Goal: Task Accomplishment & Management: Complete application form

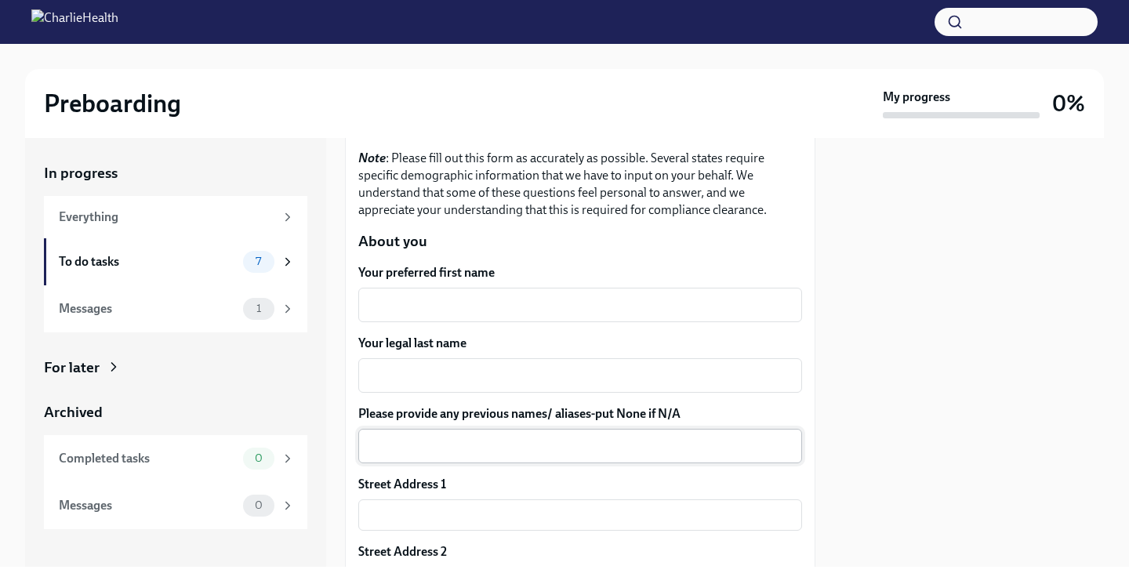
scroll to position [164, 0]
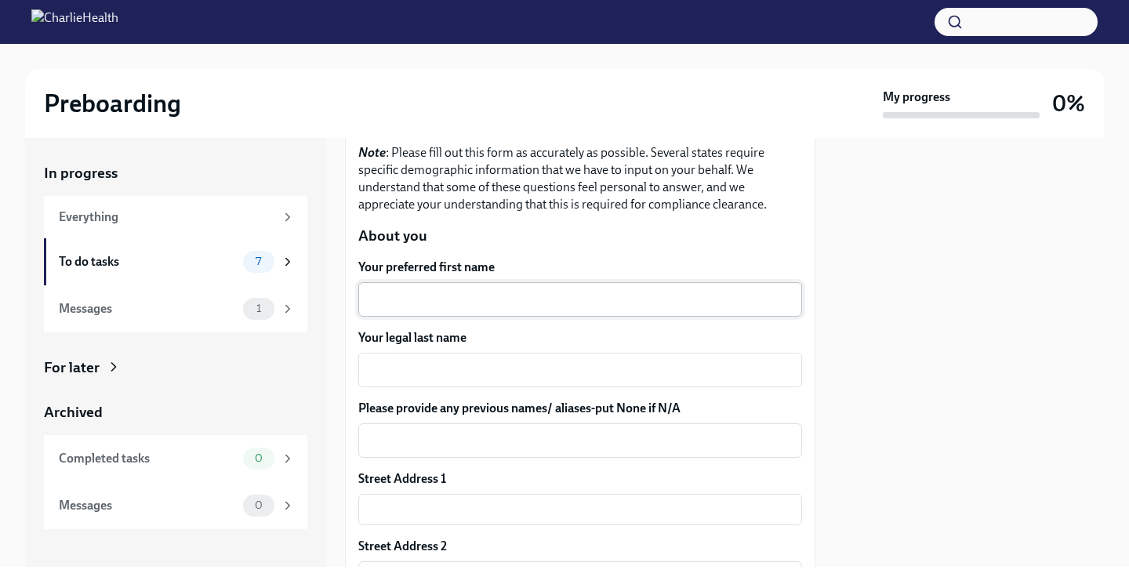
click at [482, 290] on textarea "Your preferred first name" at bounding box center [580, 299] width 425 height 19
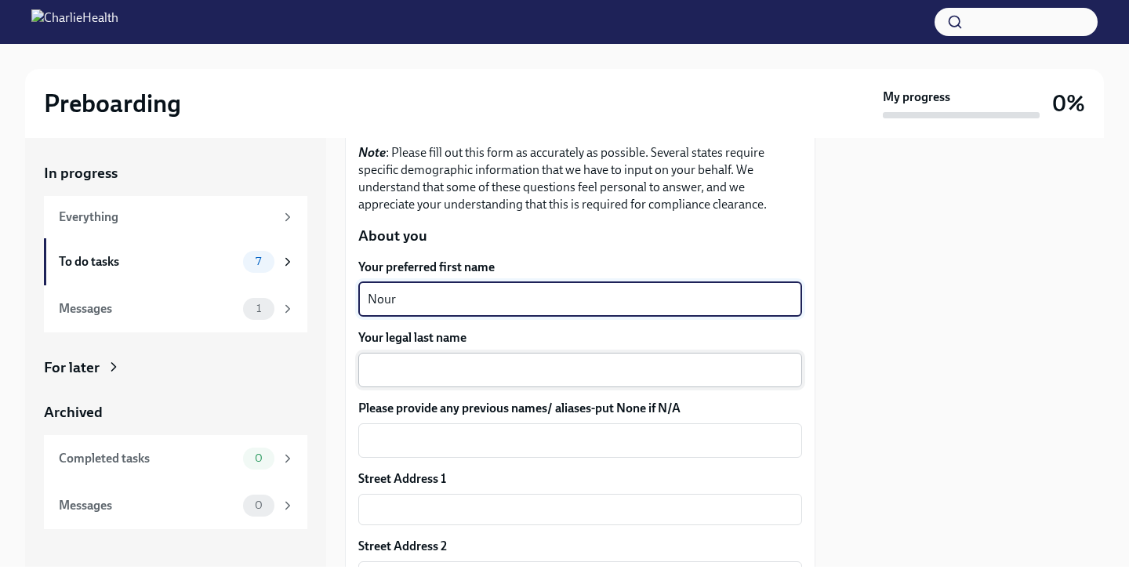
type textarea "Nour"
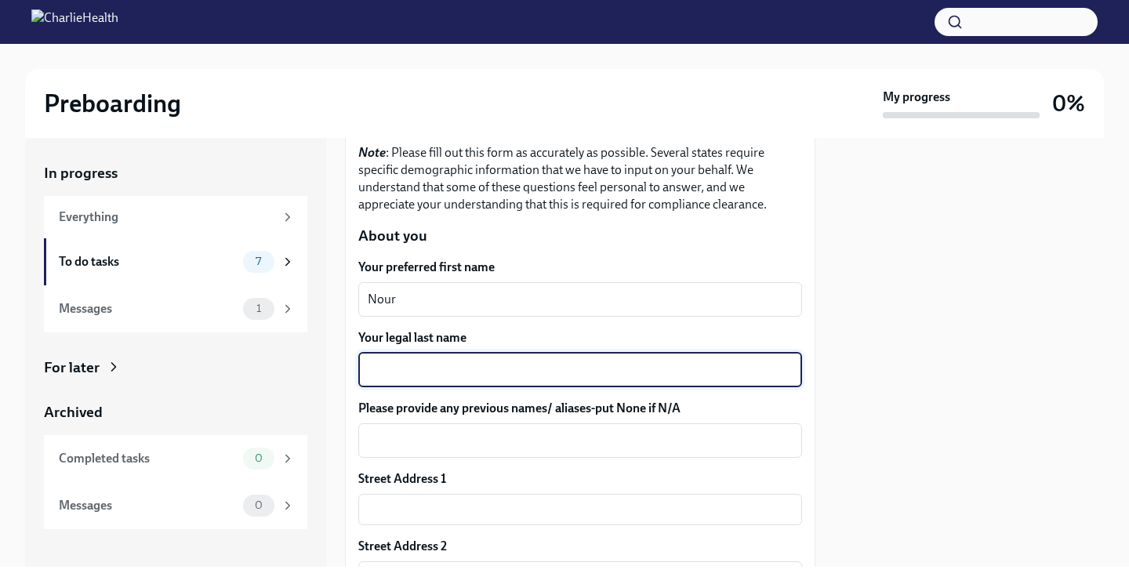
click at [470, 373] on textarea "Your legal last name" at bounding box center [580, 370] width 425 height 19
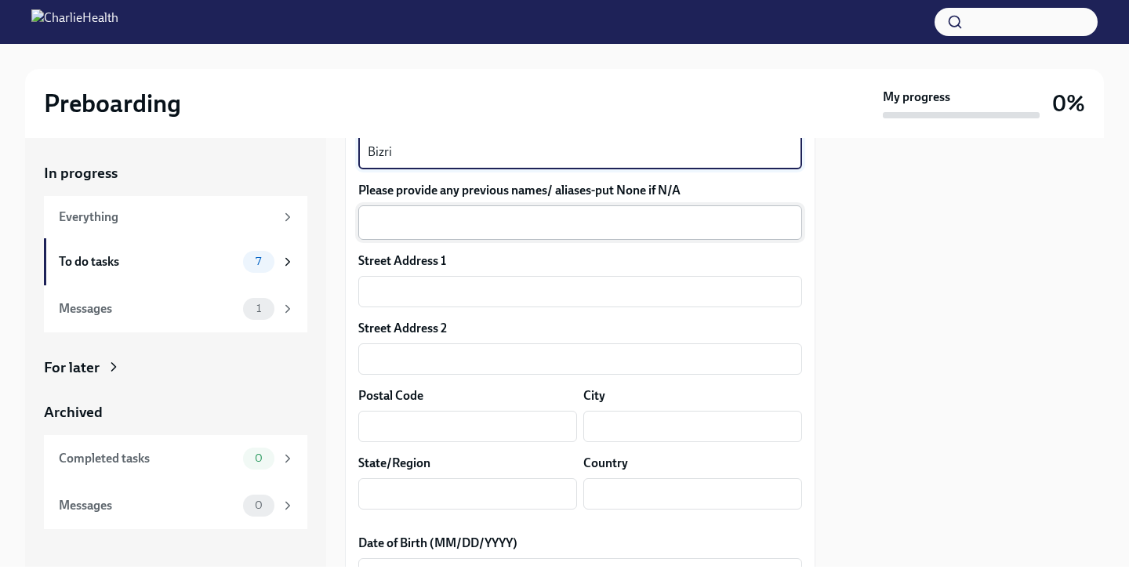
scroll to position [384, 0]
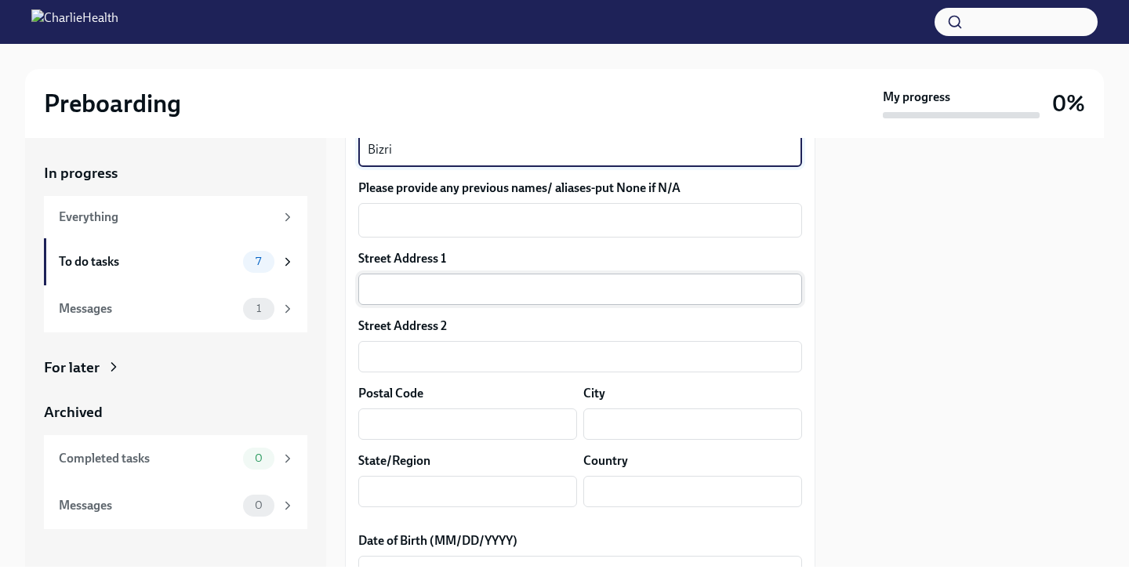
type textarea "Bizri"
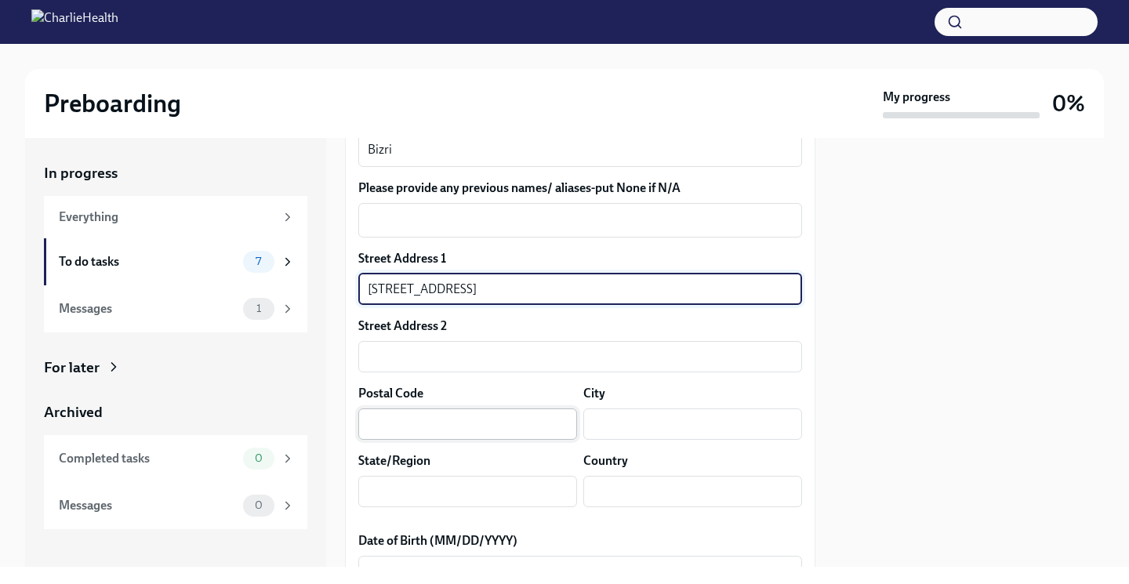
type input "[STREET_ADDRESS]"
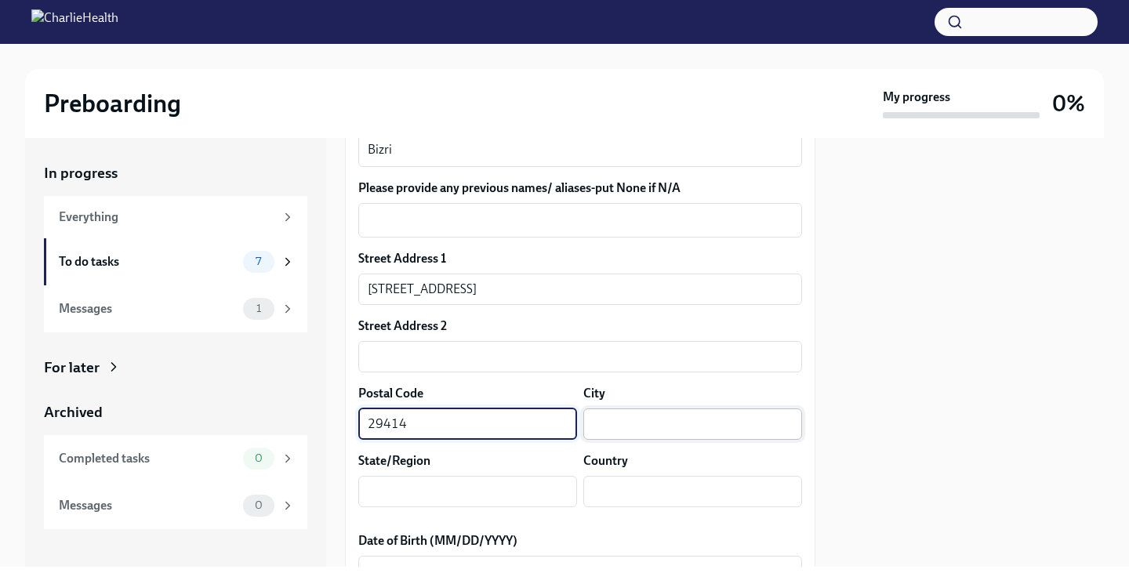
type input "29414"
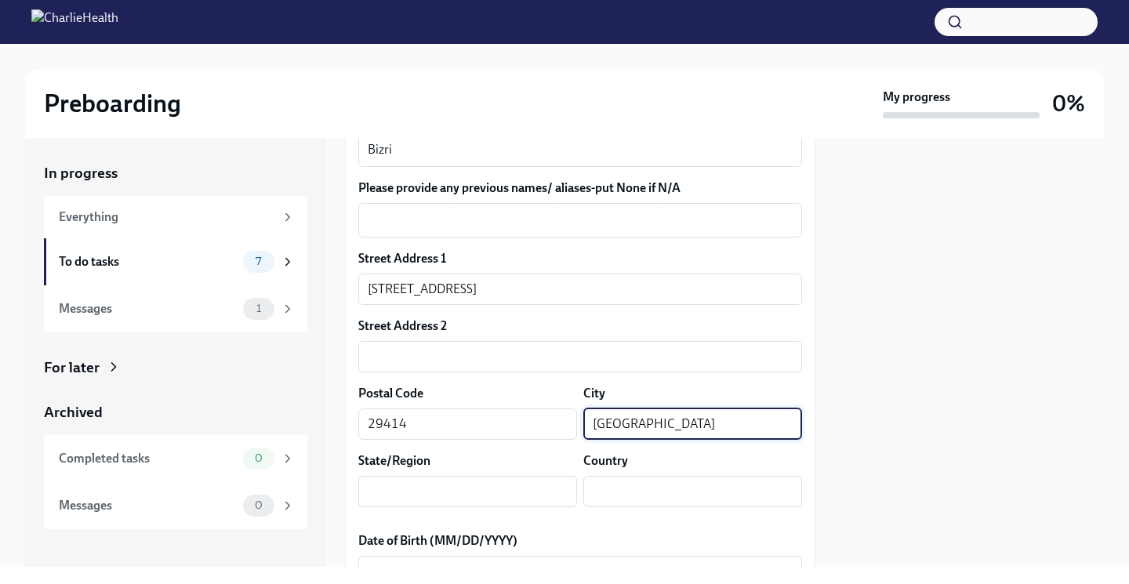
type input "[GEOGRAPHIC_DATA]"
click at [506, 473] on div "State/Region ​" at bounding box center [467, 479] width 219 height 55
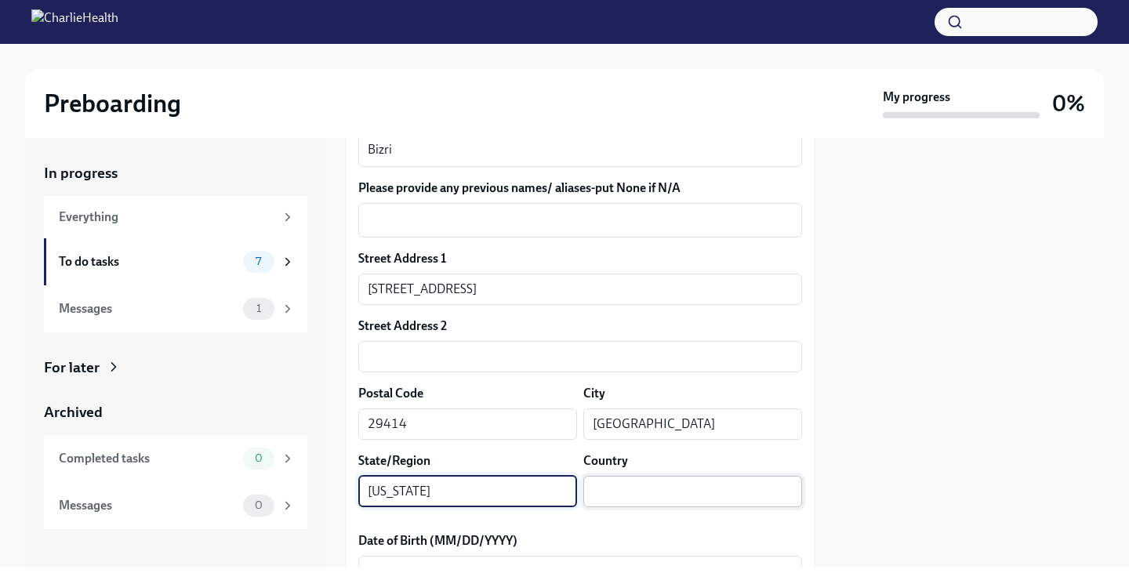
type input "[US_STATE]"
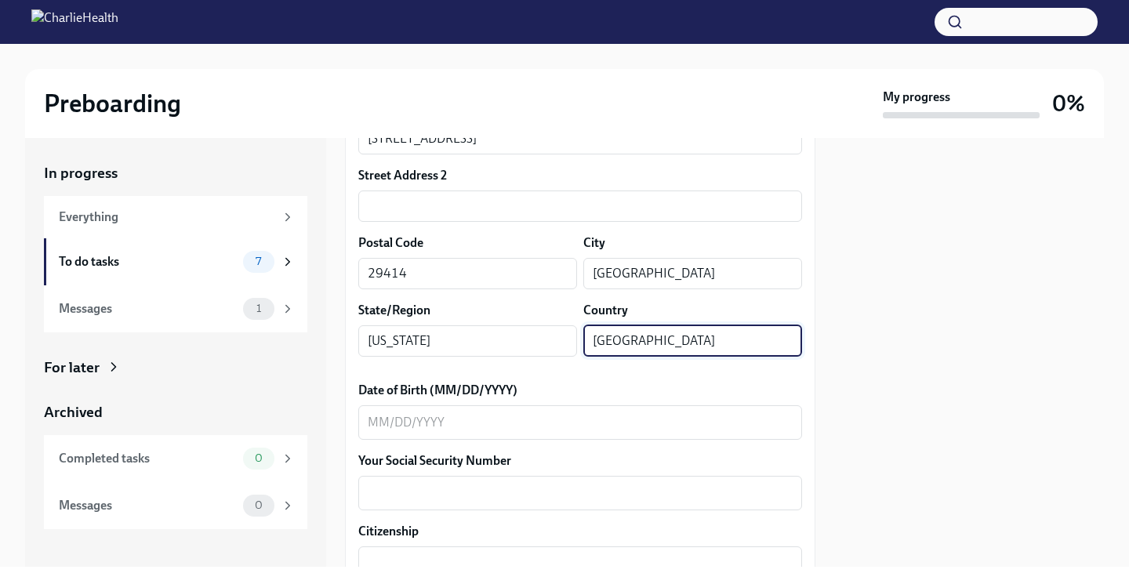
scroll to position [542, 0]
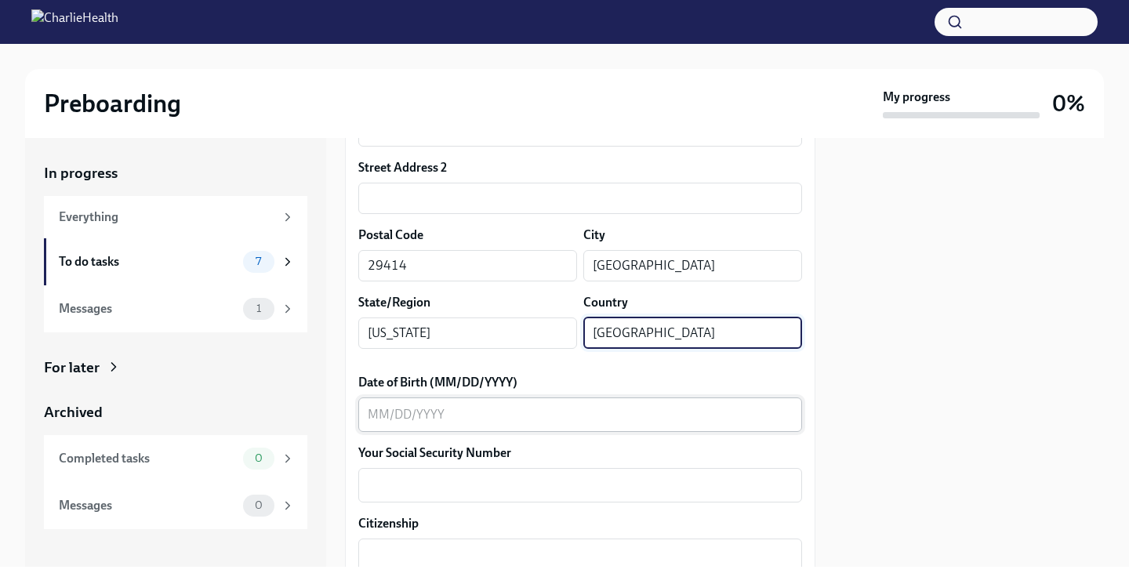
type input "[GEOGRAPHIC_DATA]"
click at [597, 408] on textarea "Date of Birth (MM/DD/YYYY)" at bounding box center [580, 414] width 425 height 19
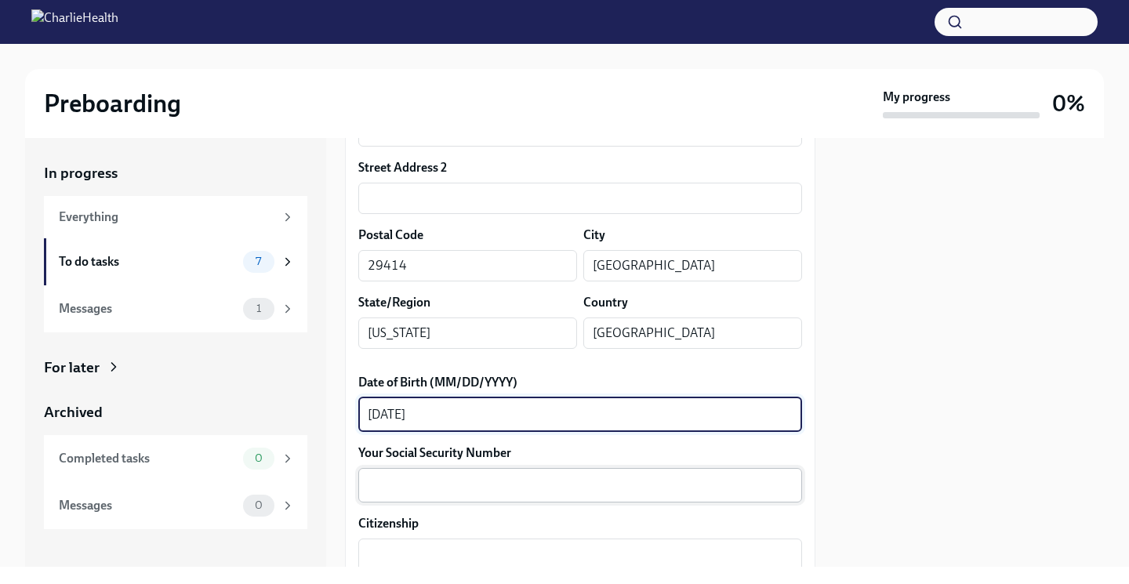
type textarea "[DATE]"
click at [554, 486] on textarea "Your Social Security Number" at bounding box center [580, 485] width 425 height 19
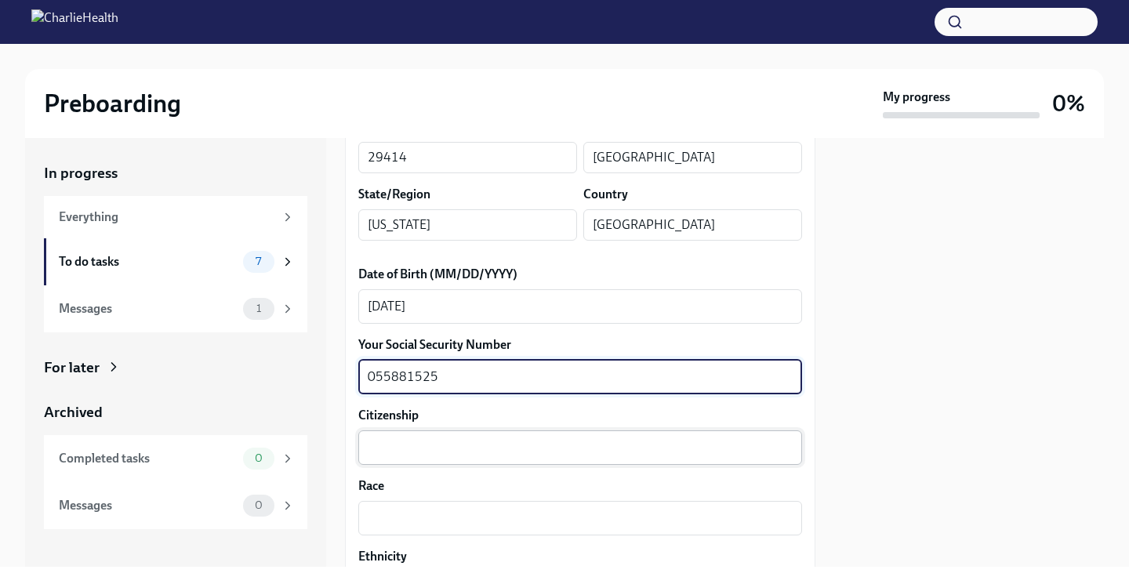
scroll to position [667, 0]
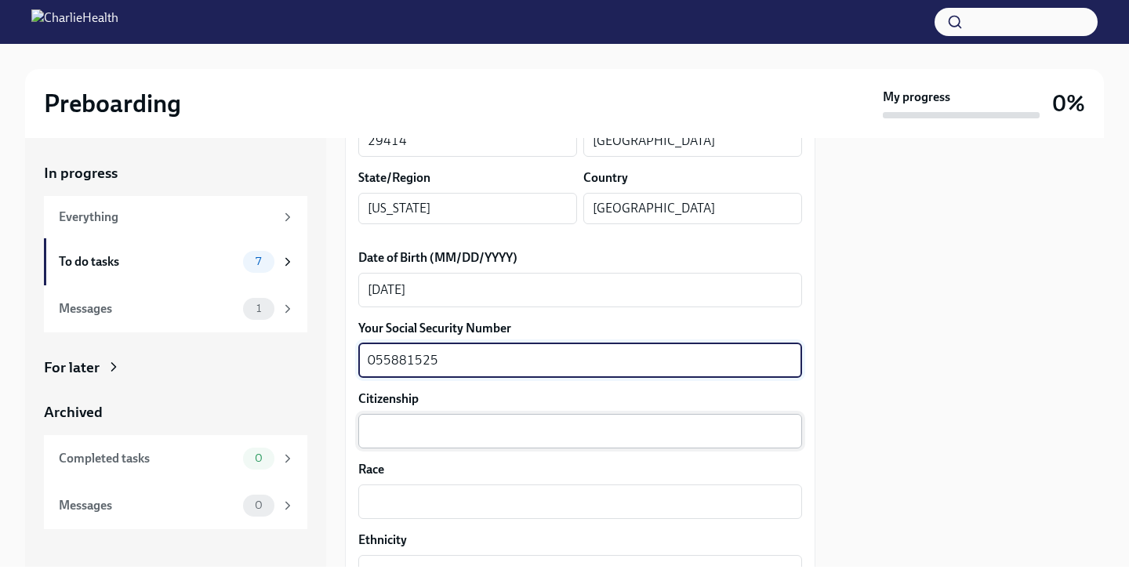
type textarea "055881525"
click at [676, 433] on textarea "Citizenship" at bounding box center [580, 431] width 425 height 19
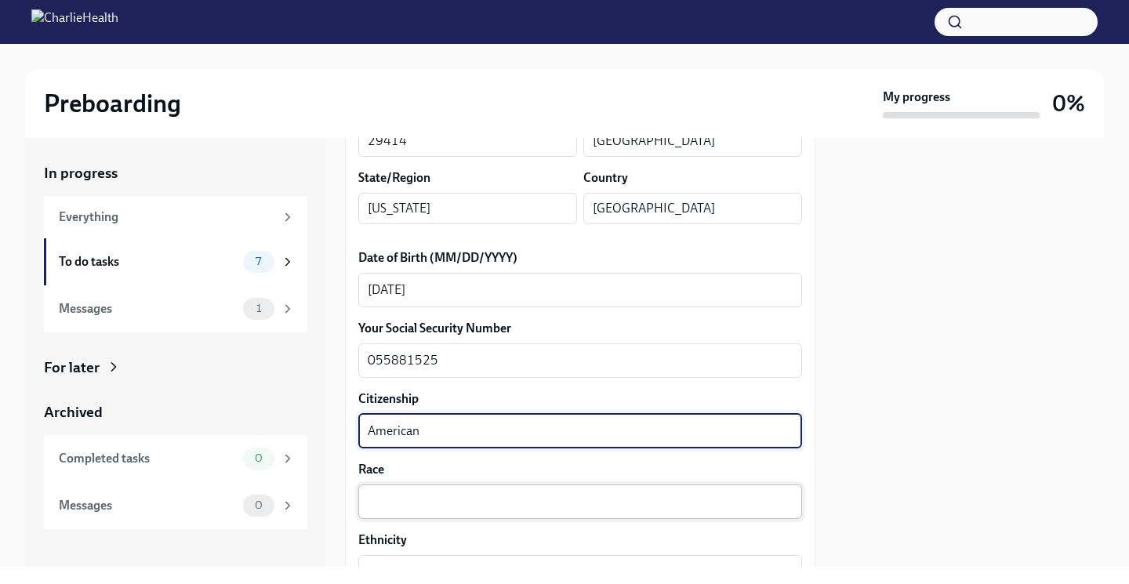
type textarea "American"
click at [644, 504] on textarea "Race" at bounding box center [580, 501] width 425 height 19
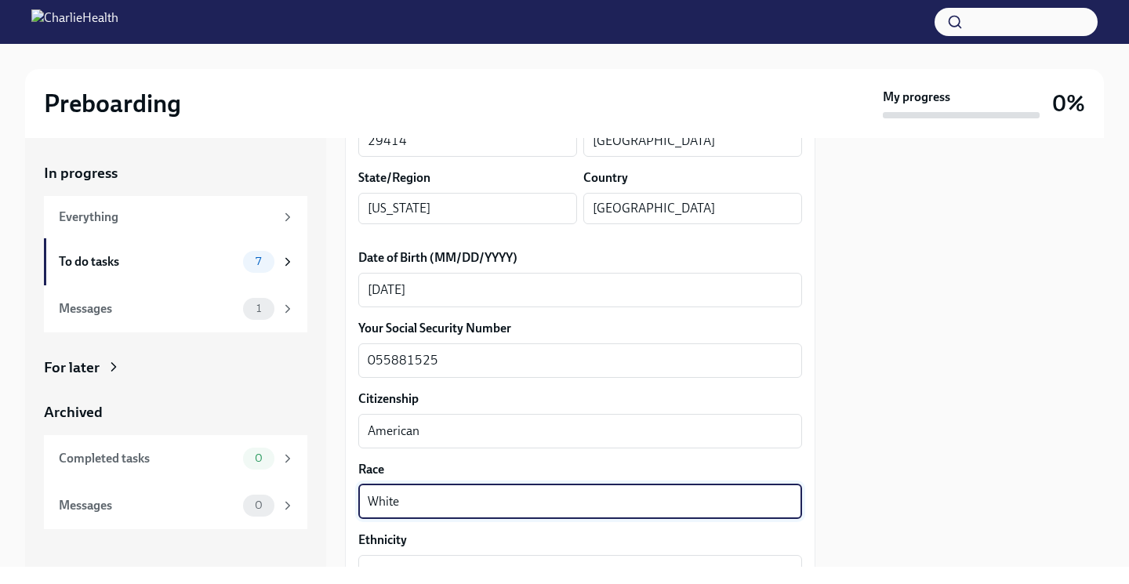
scroll to position [0, 0]
type textarea "White"
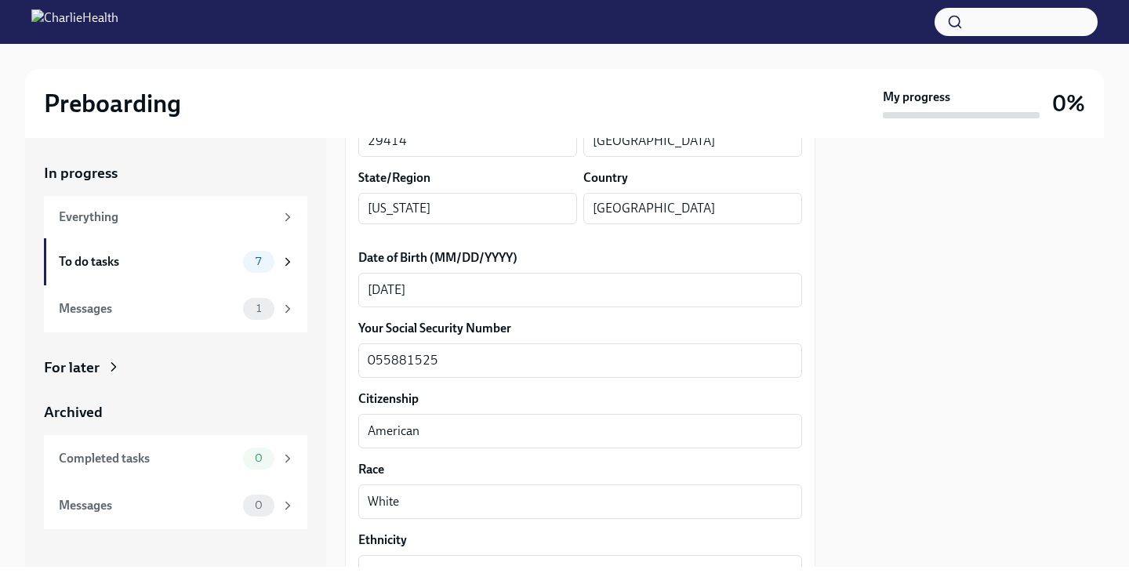
click at [863, 422] on div at bounding box center [969, 352] width 270 height 429
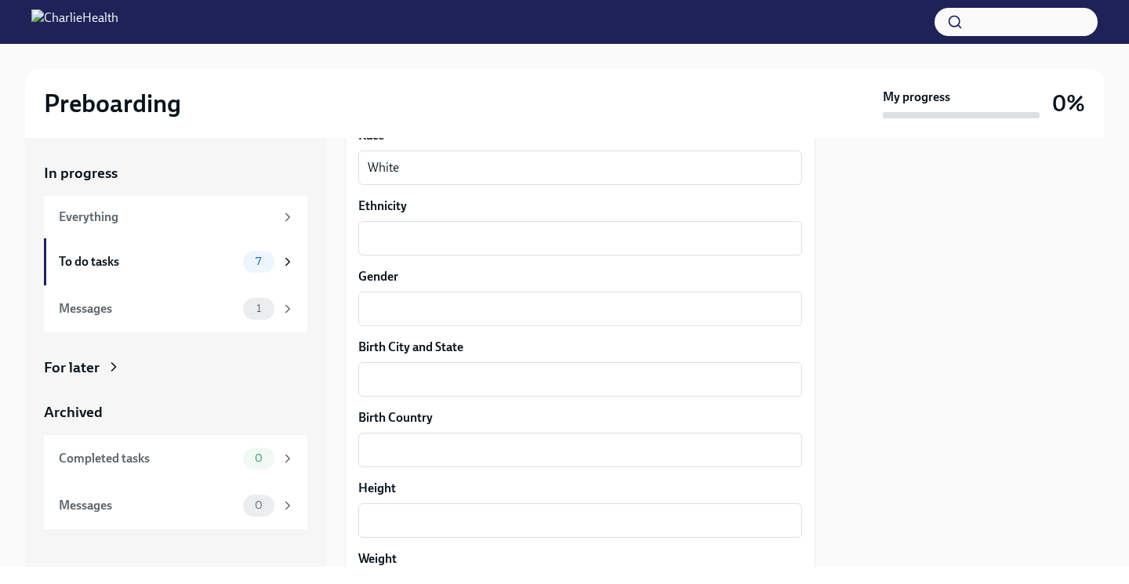
scroll to position [989, 0]
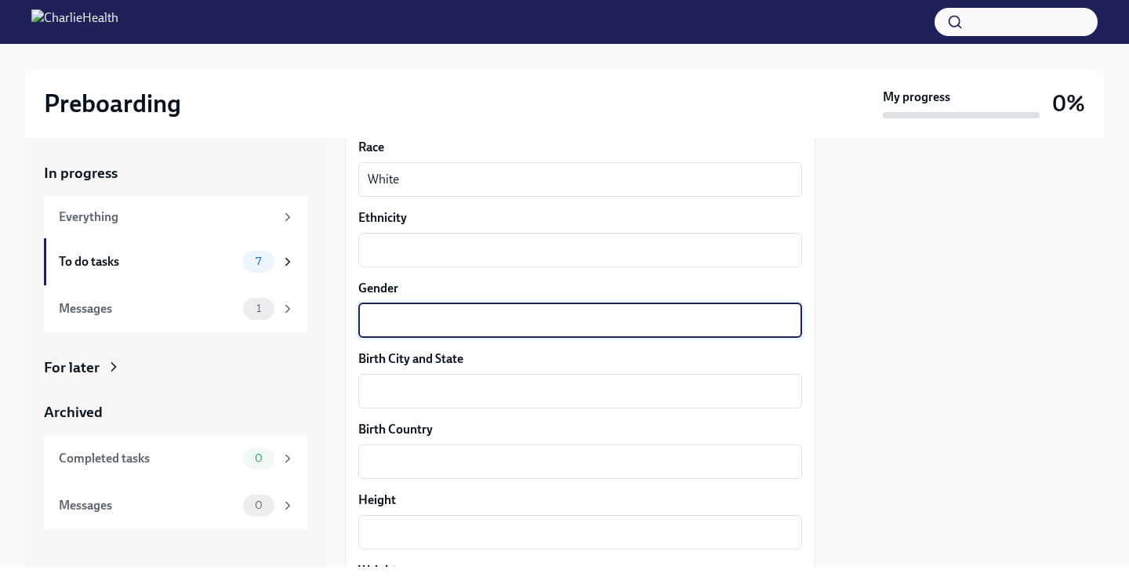
click at [438, 317] on textarea "Gender" at bounding box center [580, 320] width 425 height 19
type textarea "[DEMOGRAPHIC_DATA]"
click at [422, 389] on textarea "Birth City and State" at bounding box center [580, 391] width 425 height 19
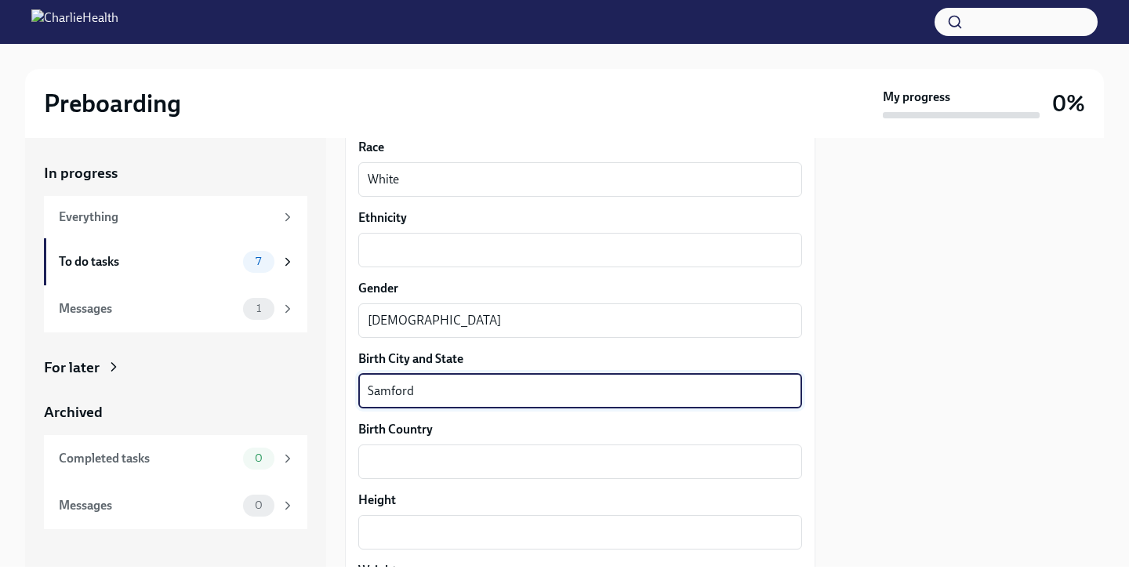
click at [375, 392] on textarea "Samford" at bounding box center [580, 391] width 425 height 19
click at [454, 390] on textarea "[GEOGRAPHIC_DATA]" at bounding box center [580, 391] width 425 height 19
type textarea "[GEOGRAPHIC_DATA], [US_STATE]"
drag, startPoint x: 435, startPoint y: 417, endPoint x: 444, endPoint y: 463, distance: 47.2
click at [444, 463] on textarea "Birth Country" at bounding box center [580, 461] width 425 height 19
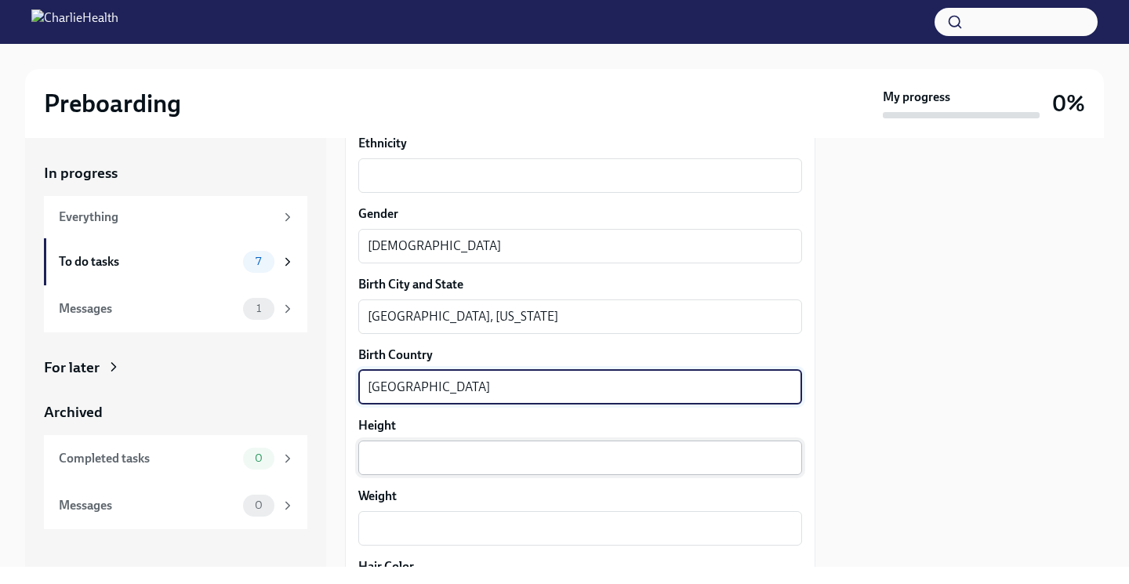
scroll to position [1068, 0]
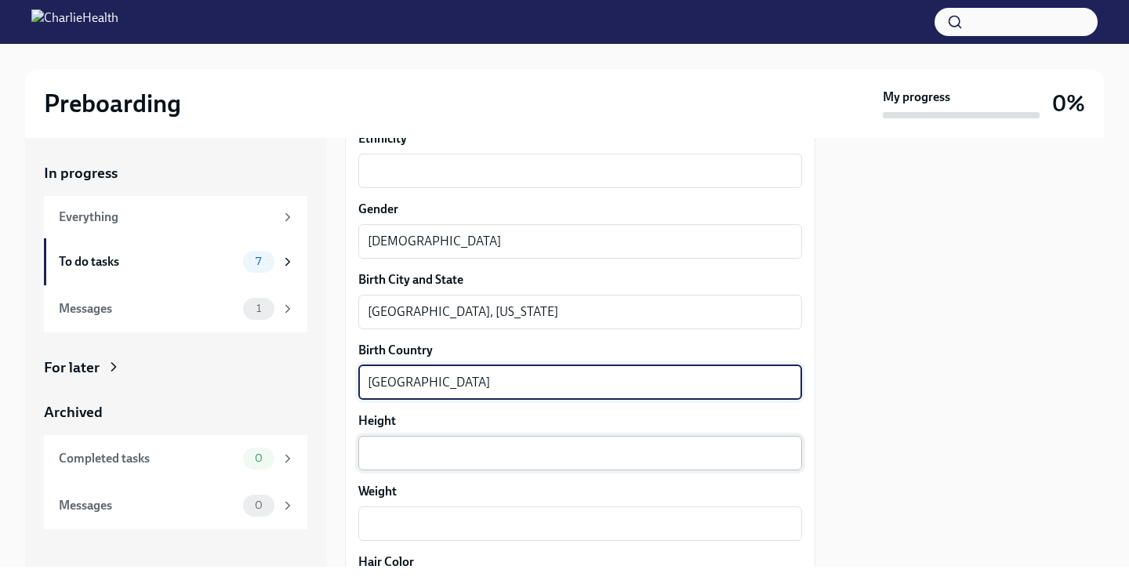
type textarea "[GEOGRAPHIC_DATA]"
click at [422, 453] on textarea "Height" at bounding box center [580, 453] width 425 height 19
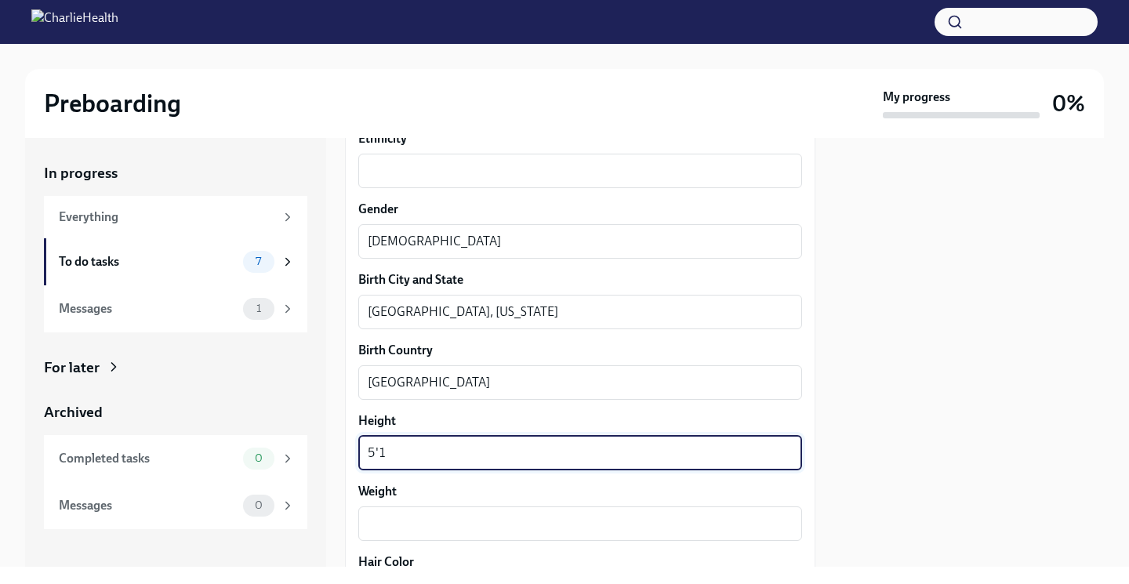
scroll to position [1162, 0]
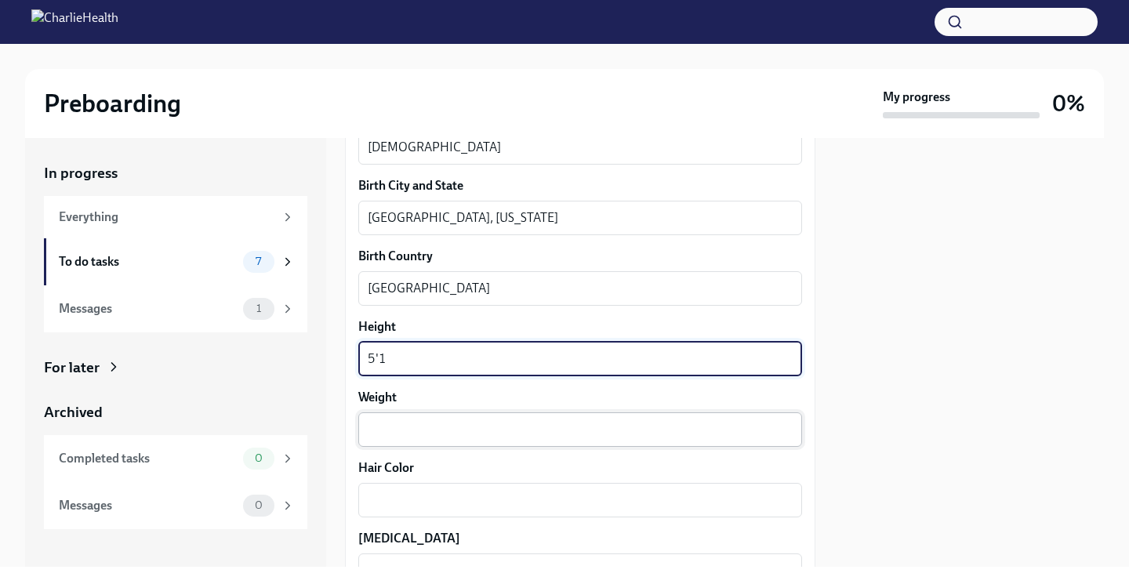
type textarea "5'1"
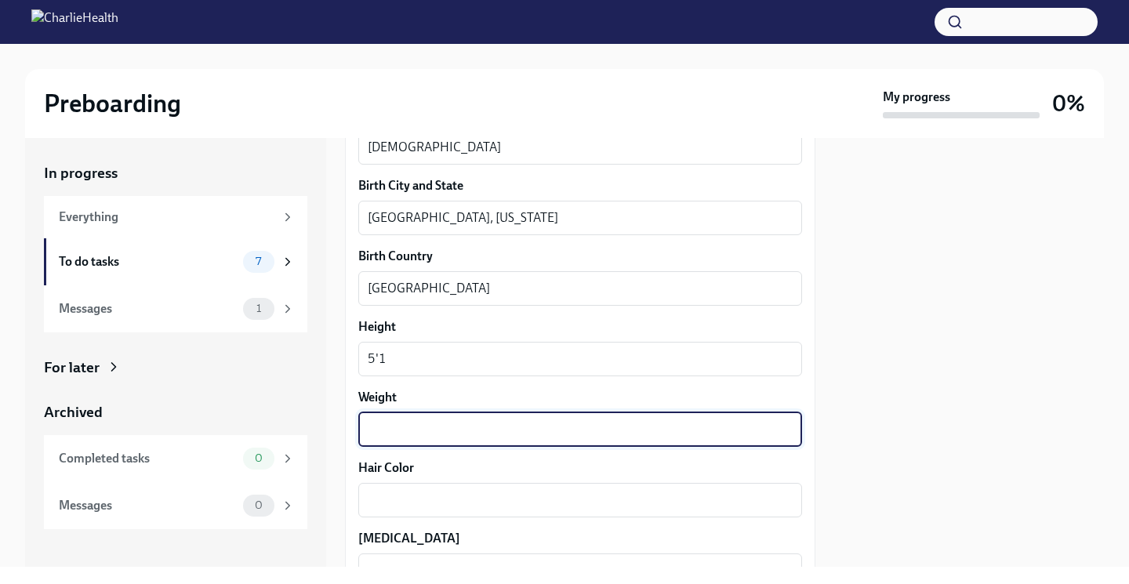
click at [397, 430] on textarea "Weight" at bounding box center [580, 429] width 425 height 19
type textarea "130"
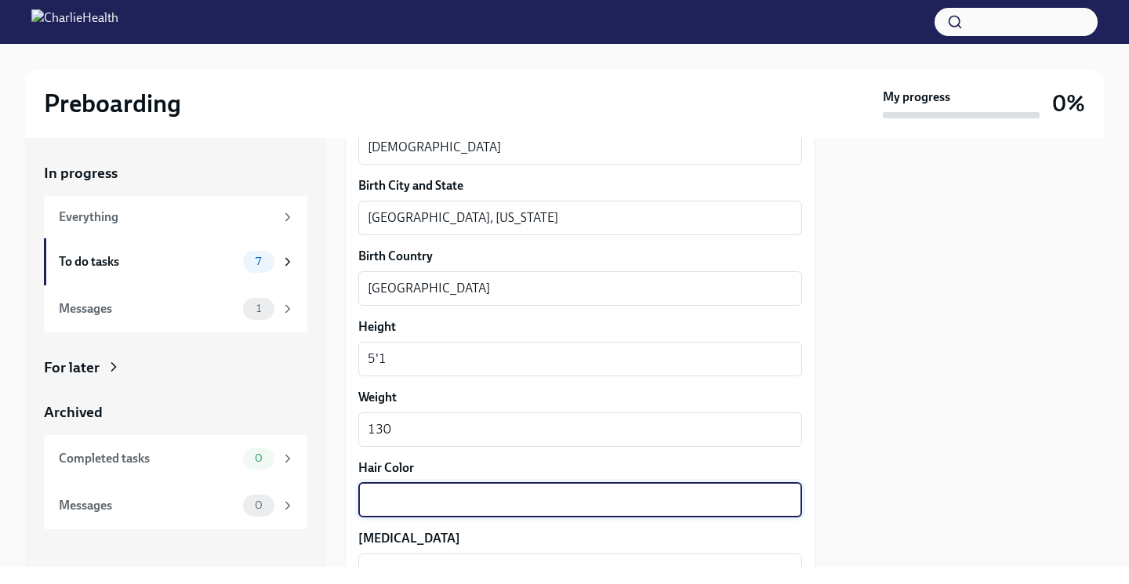
click at [401, 493] on textarea "Hair Color" at bounding box center [580, 500] width 425 height 19
type textarea "b"
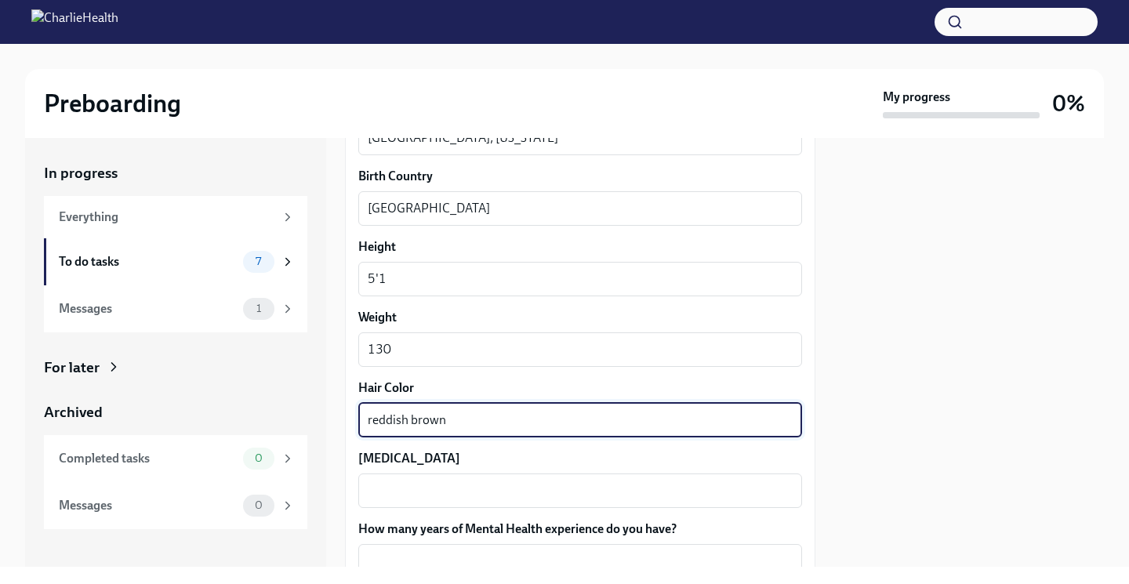
scroll to position [1248, 0]
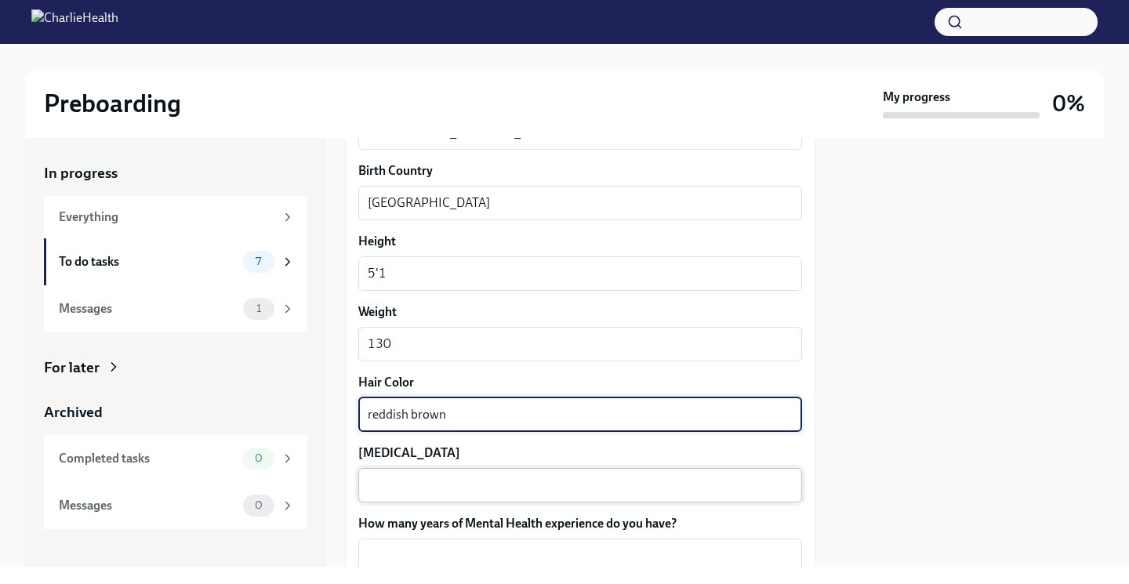
type textarea "reddish brown"
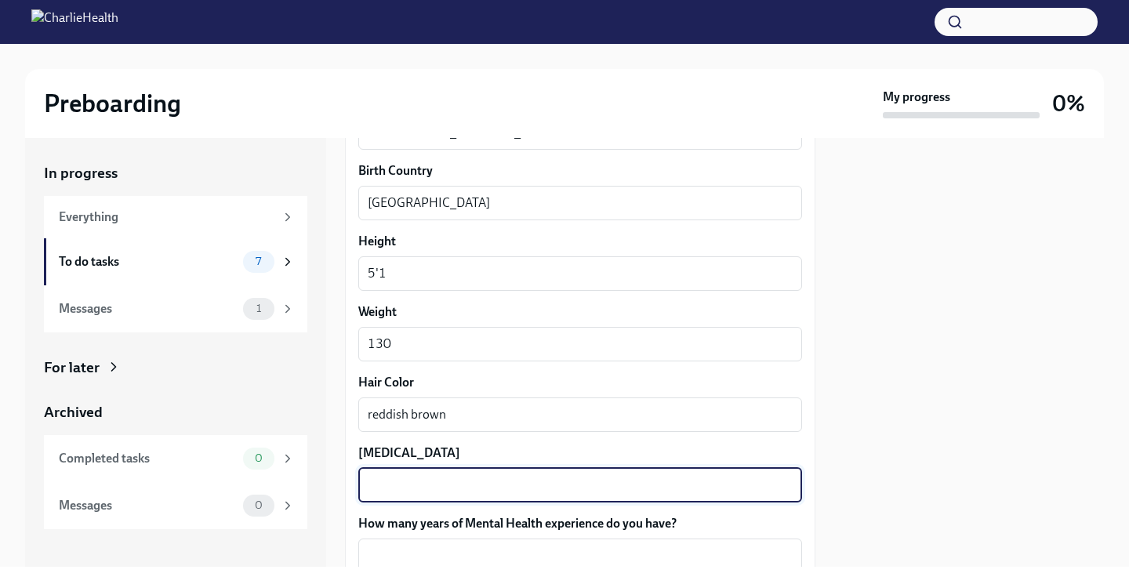
click at [411, 491] on textarea "[MEDICAL_DATA]" at bounding box center [580, 485] width 425 height 19
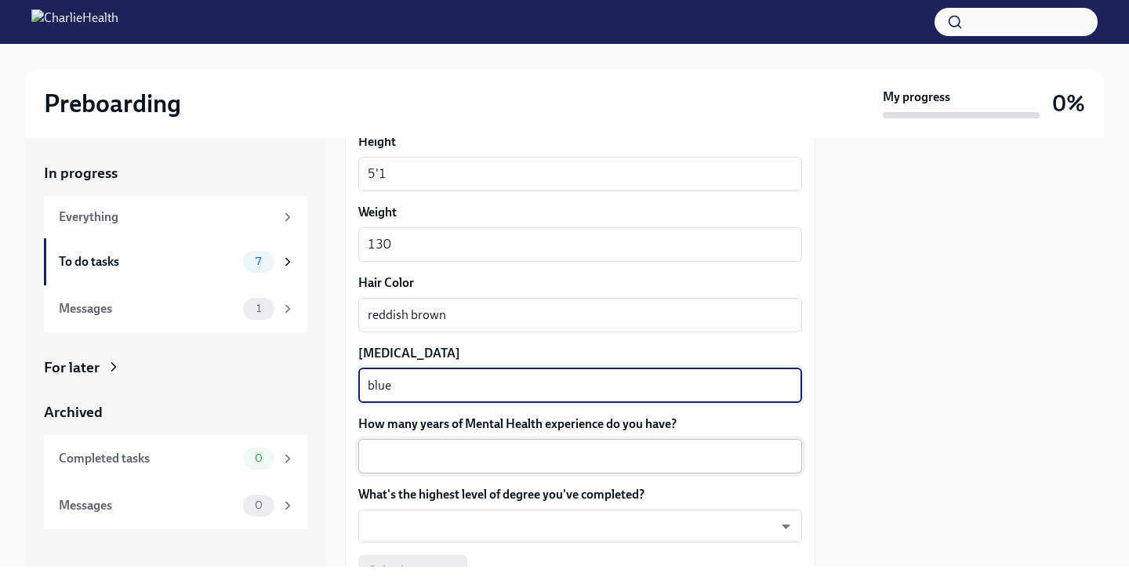
scroll to position [1380, 0]
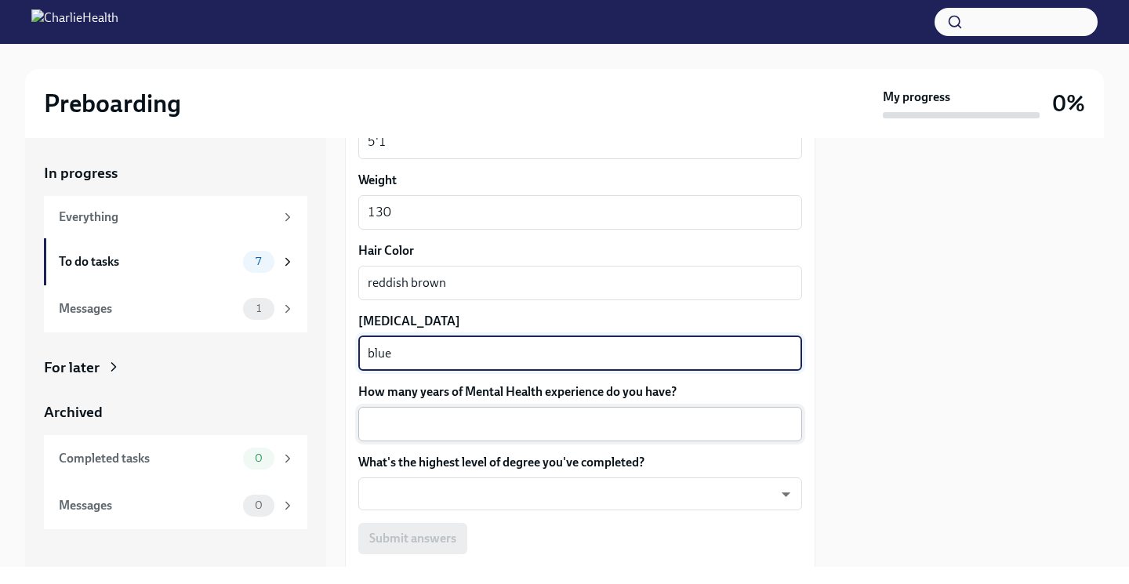
type textarea "blue"
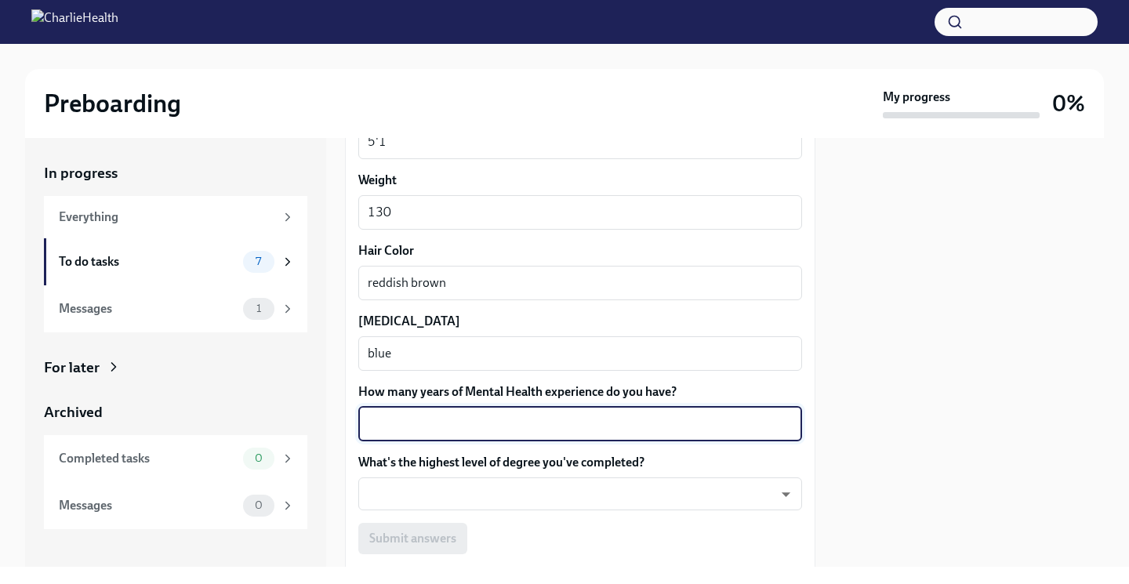
click at [691, 416] on textarea "How many years of Mental Health experience do you have?" at bounding box center [580, 424] width 425 height 19
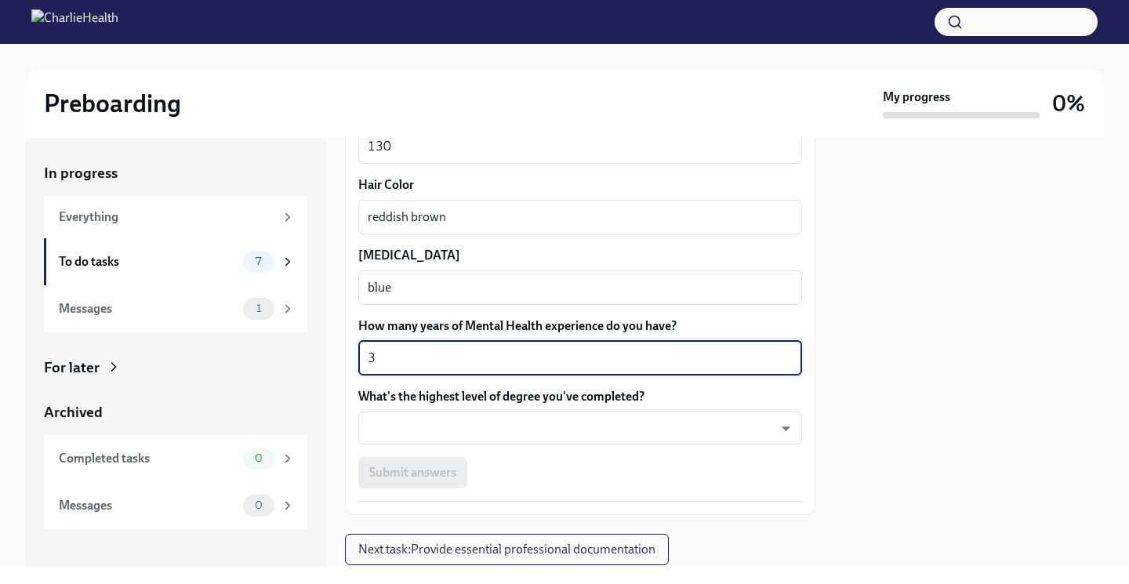
scroll to position [1467, 0]
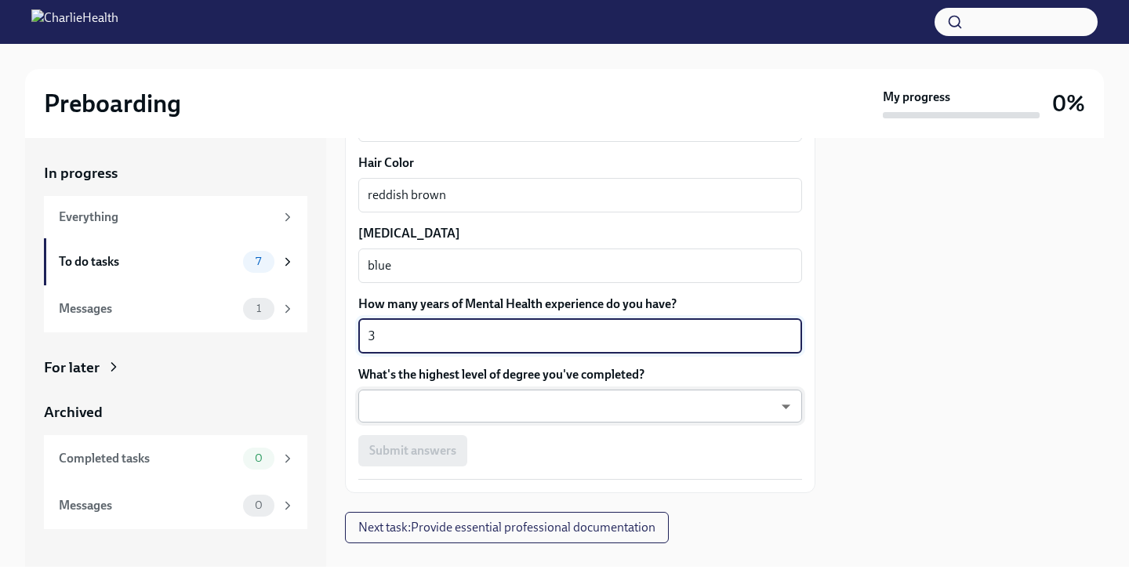
type textarea "3"
click at [657, 391] on body "Preboarding My progress 0% In progress Everything To do tasks 7 Messages 1 For …" at bounding box center [564, 292] width 1129 height 584
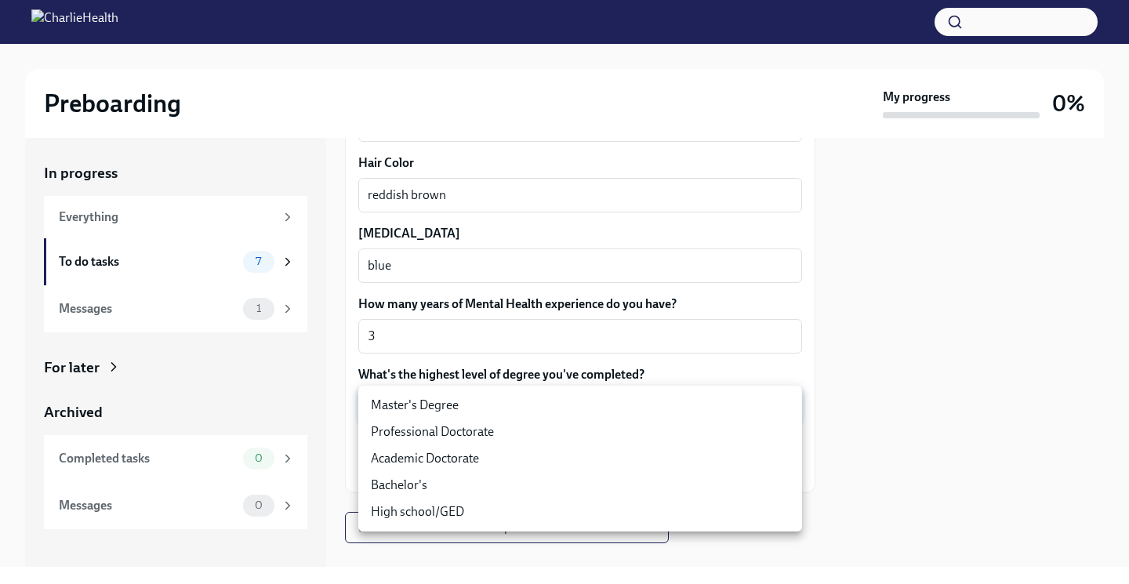
click at [626, 406] on li "Master's Degree" at bounding box center [580, 405] width 444 height 27
type input "2vBr-ghkD"
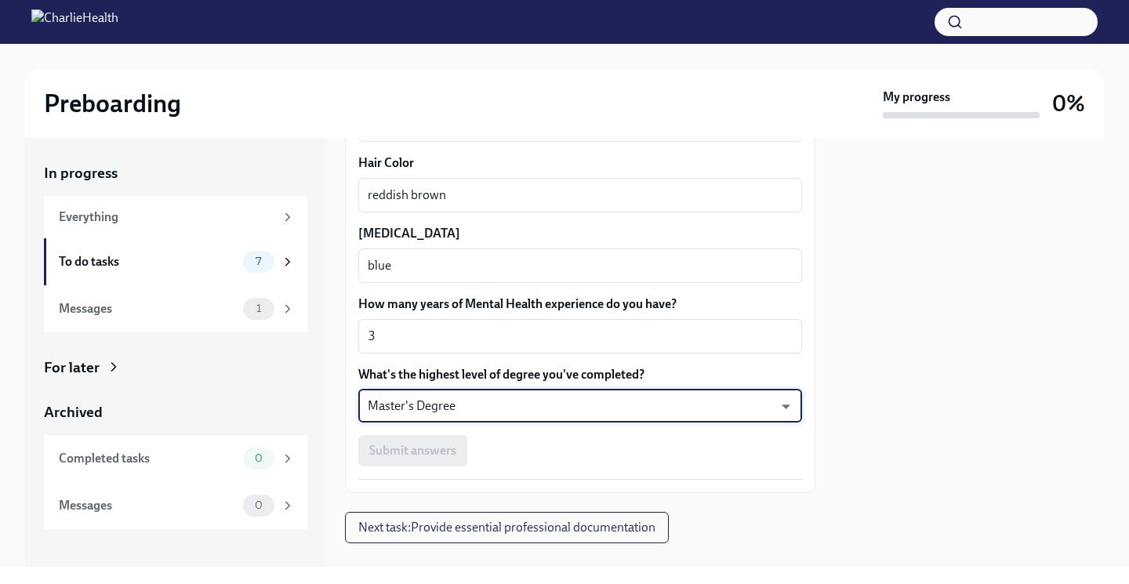
click at [519, 454] on div "Submit answers" at bounding box center [580, 450] width 444 height 31
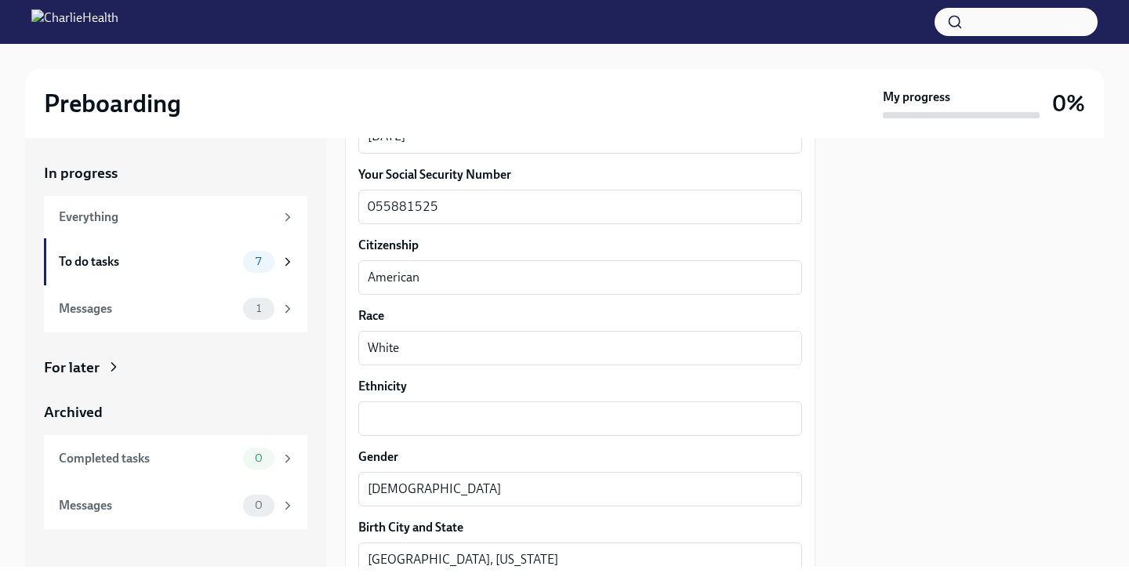
scroll to position [821, 0]
click at [506, 429] on div "x ​" at bounding box center [580, 418] width 444 height 34
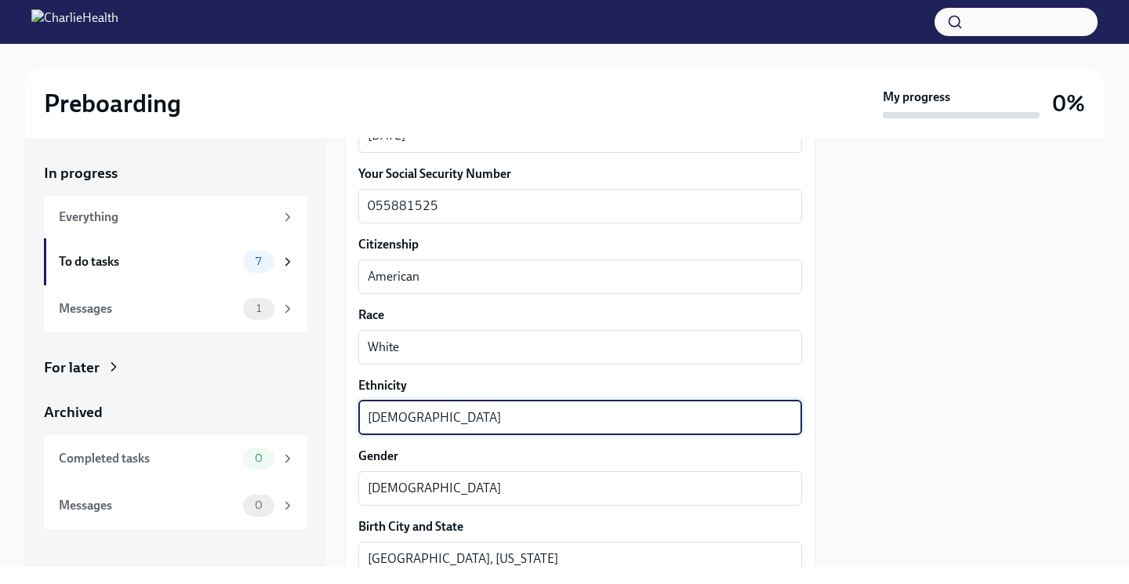
type textarea "[DEMOGRAPHIC_DATA]"
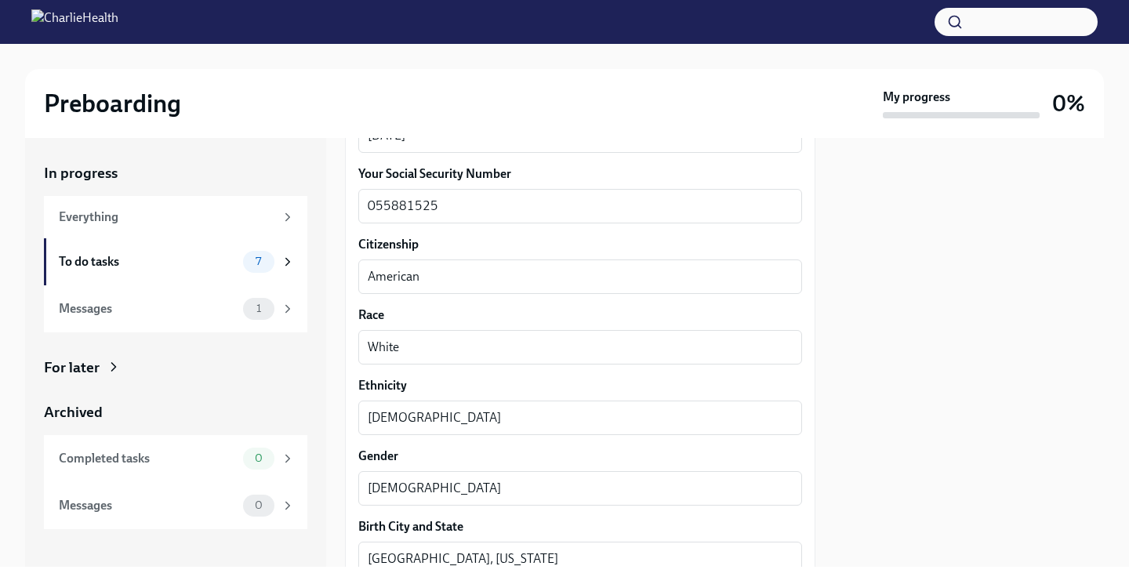
click at [844, 468] on div at bounding box center [969, 352] width 270 height 429
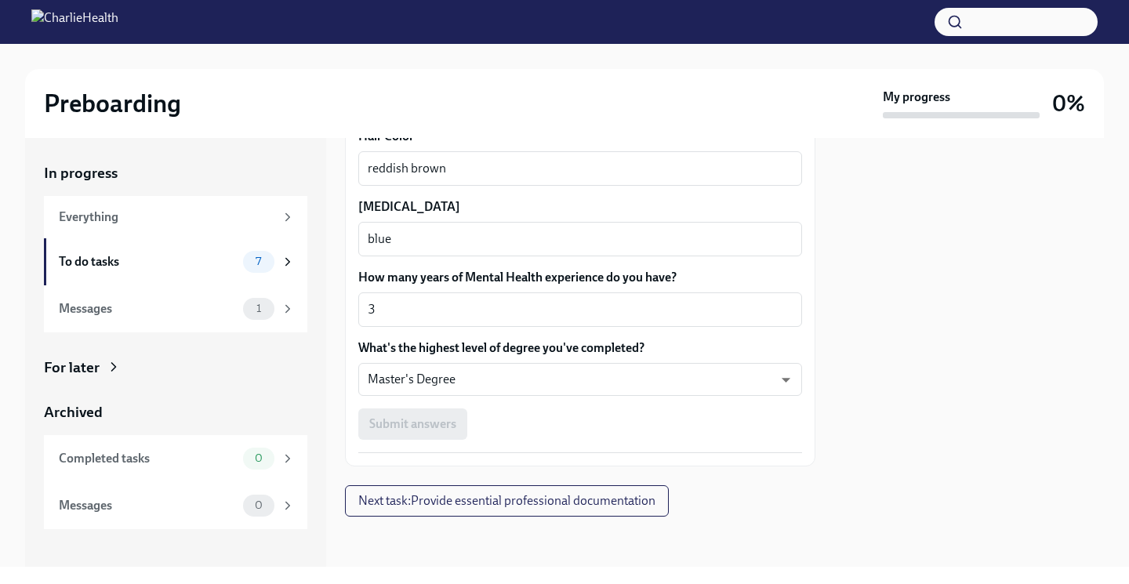
scroll to position [1493, 0]
click at [423, 418] on div "Submit answers" at bounding box center [580, 424] width 444 height 31
click at [561, 423] on div "Submit answers" at bounding box center [580, 424] width 444 height 31
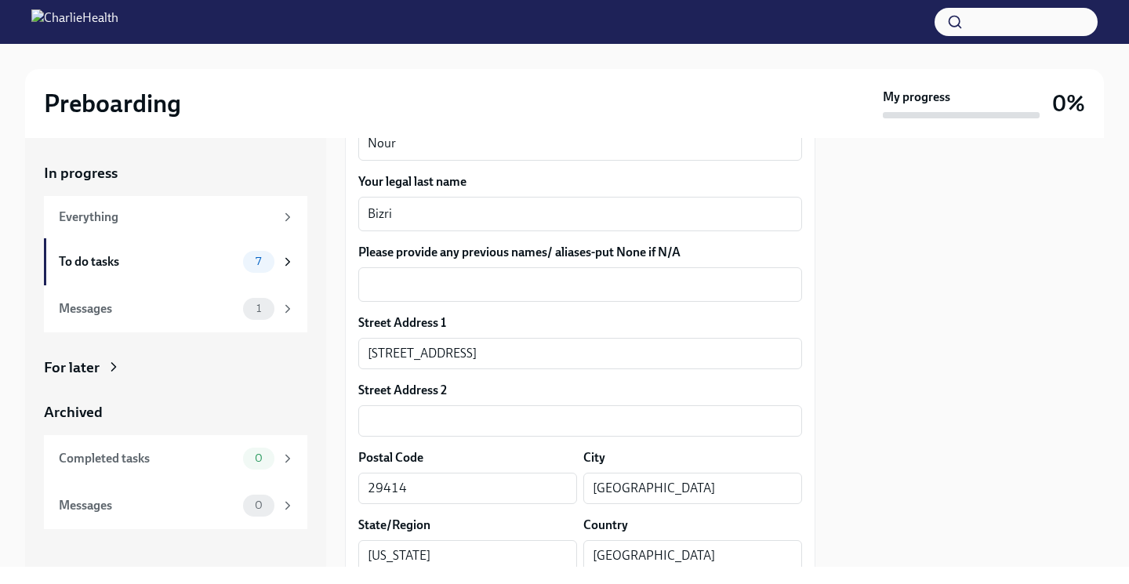
scroll to position [321, 0]
click at [557, 283] on textarea "Please provide any previous names/ aliases-put None if N/A" at bounding box center [580, 283] width 425 height 19
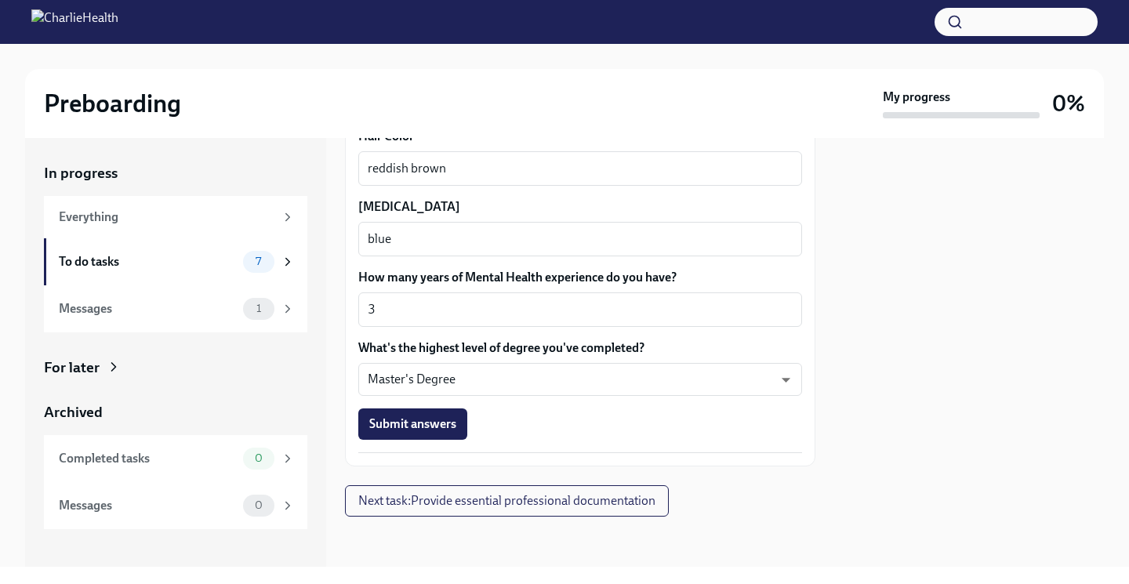
scroll to position [1493, 0]
type textarea "N/A"
click at [430, 415] on button "Submit answers" at bounding box center [412, 424] width 109 height 31
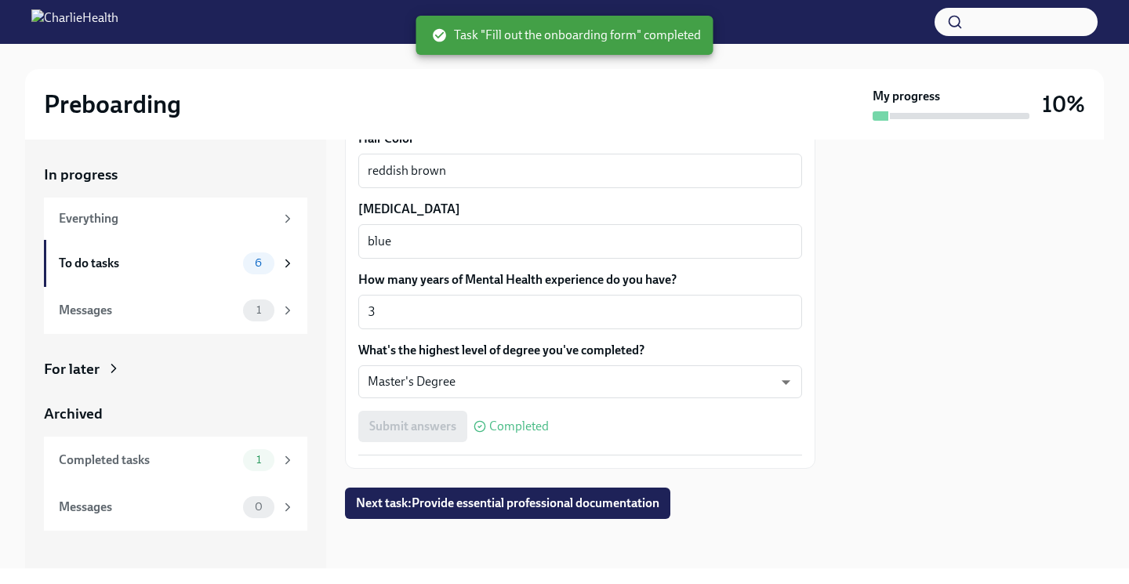
scroll to position [0, 0]
click at [525, 500] on span "Next task : Provide essential professional documentation" at bounding box center [507, 503] width 303 height 16
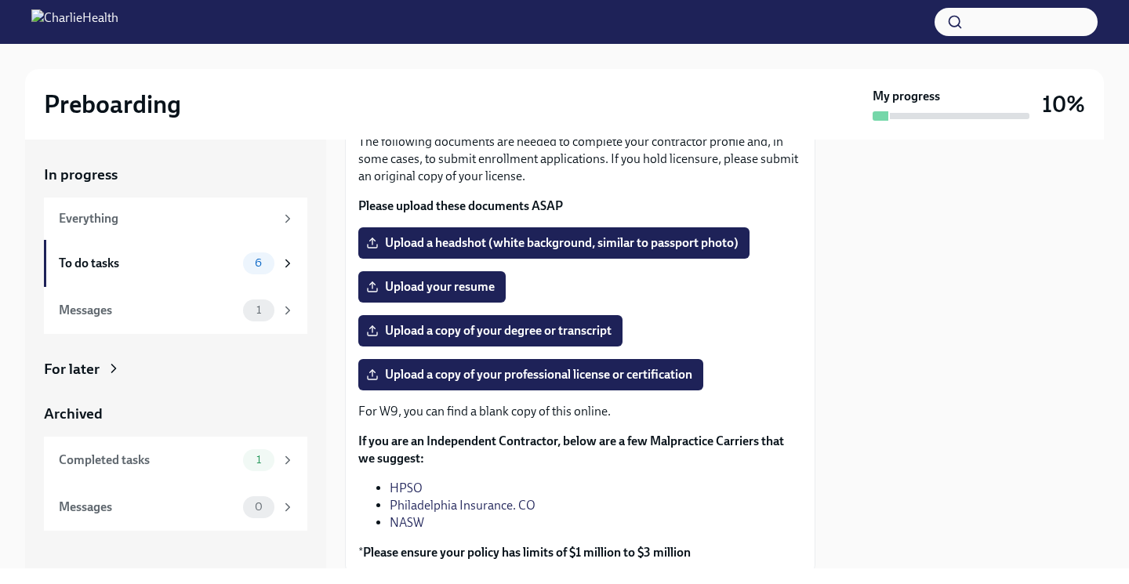
scroll to position [99, 0]
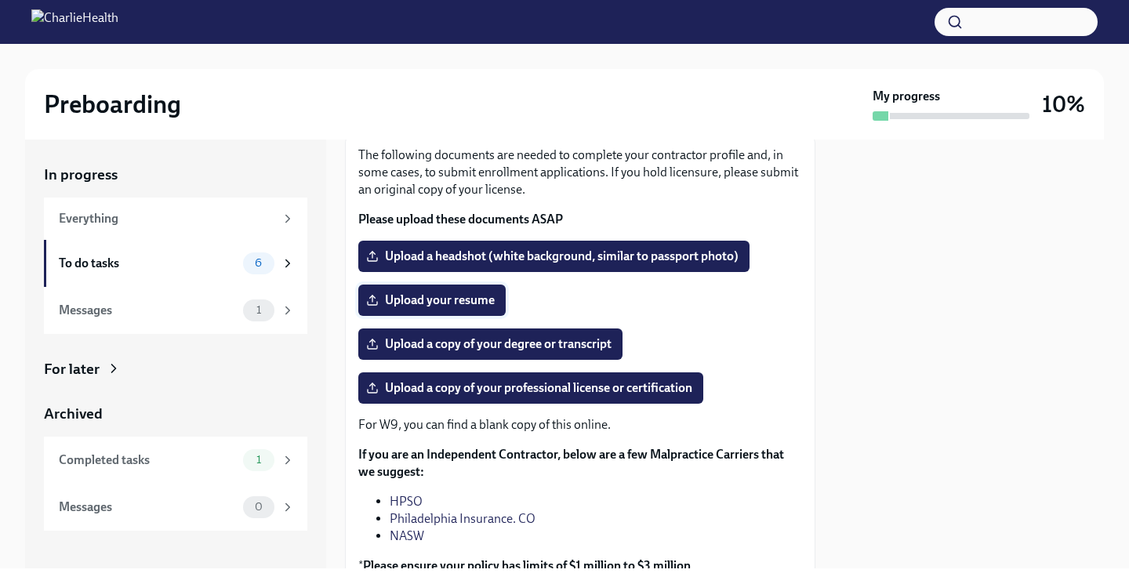
click at [428, 300] on span "Upload your resume" at bounding box center [431, 300] width 125 height 16
click at [0, 0] on input "Upload your resume" at bounding box center [0, 0] width 0 height 0
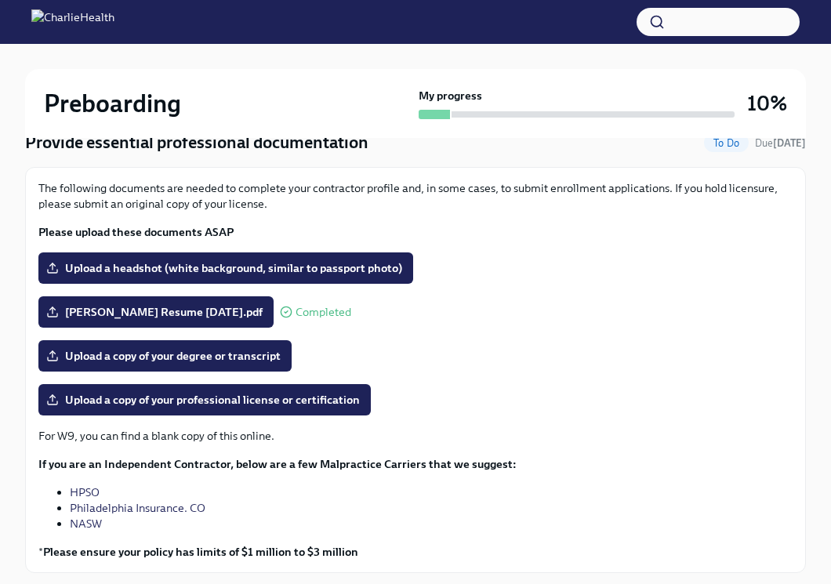
scroll to position [165, 0]
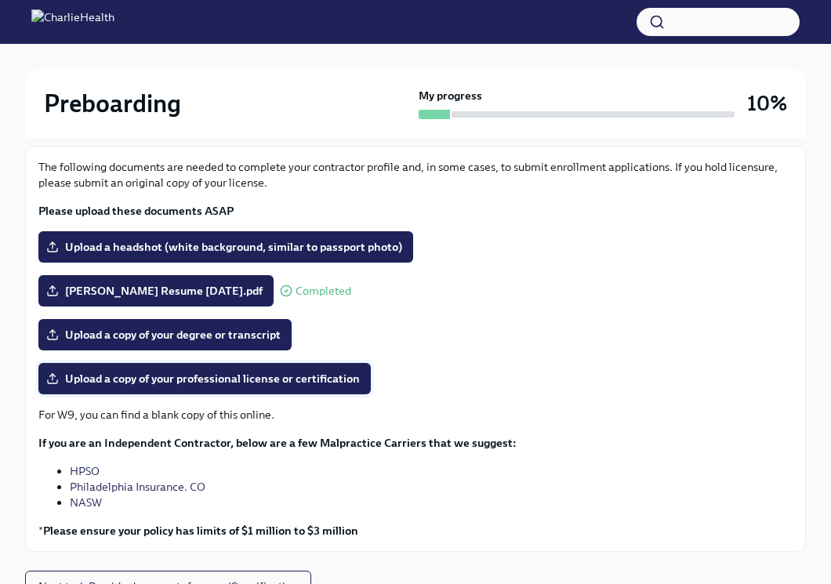
click at [154, 375] on span "Upload a copy of your professional license or certification" at bounding box center [204, 379] width 310 height 16
click at [0, 0] on input "Upload a copy of your professional license or certification" at bounding box center [0, 0] width 0 height 0
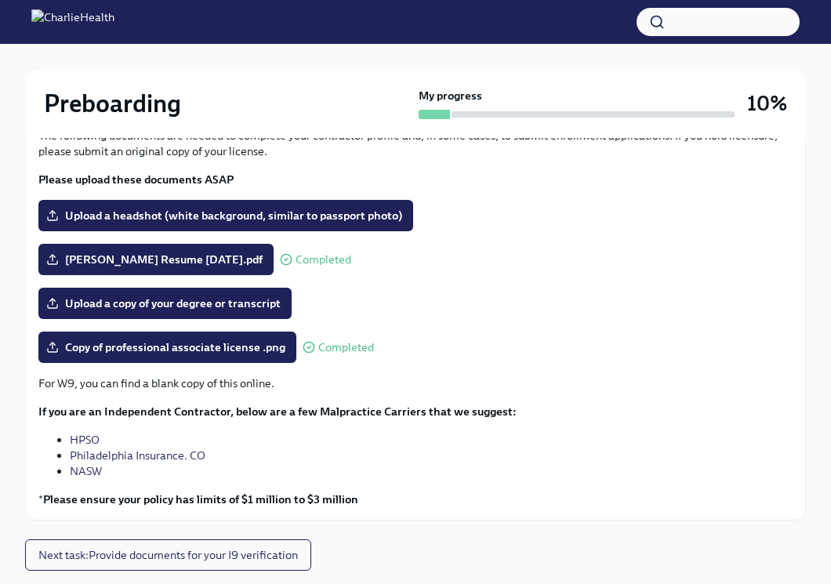
scroll to position [206, 0]
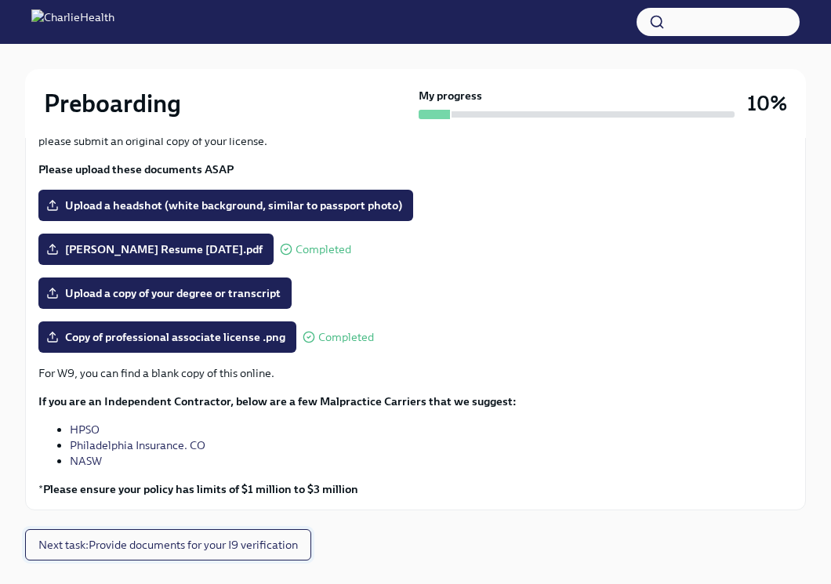
click at [205, 538] on span "Next task : Provide documents for your I9 verification" at bounding box center [167, 545] width 259 height 16
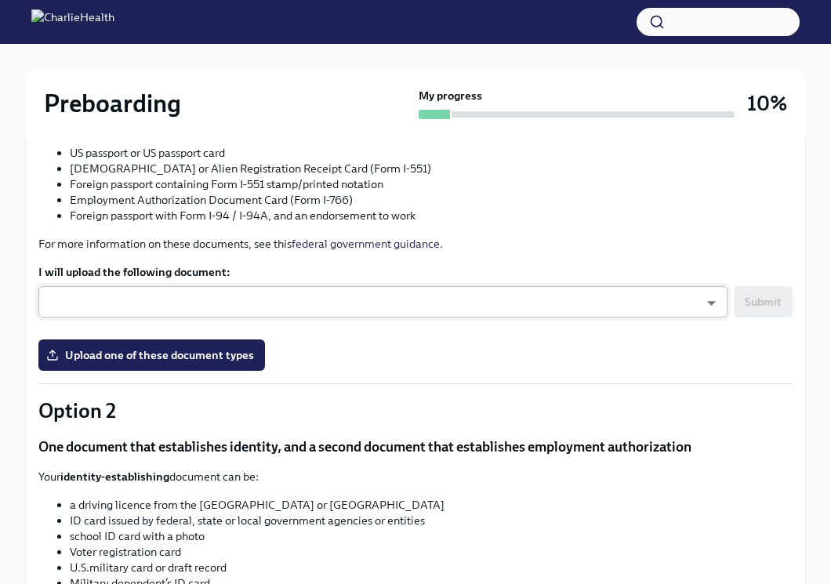
scroll to position [322, 0]
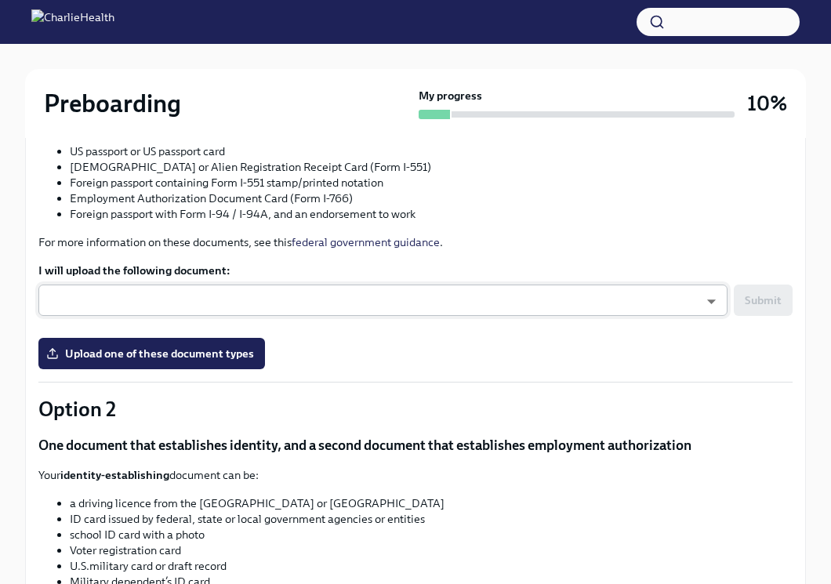
click at [502, 311] on body "Preboarding My progress 10% 6 To do tasks Provide documents for your I9 verific…" at bounding box center [415, 372] width 831 height 1389
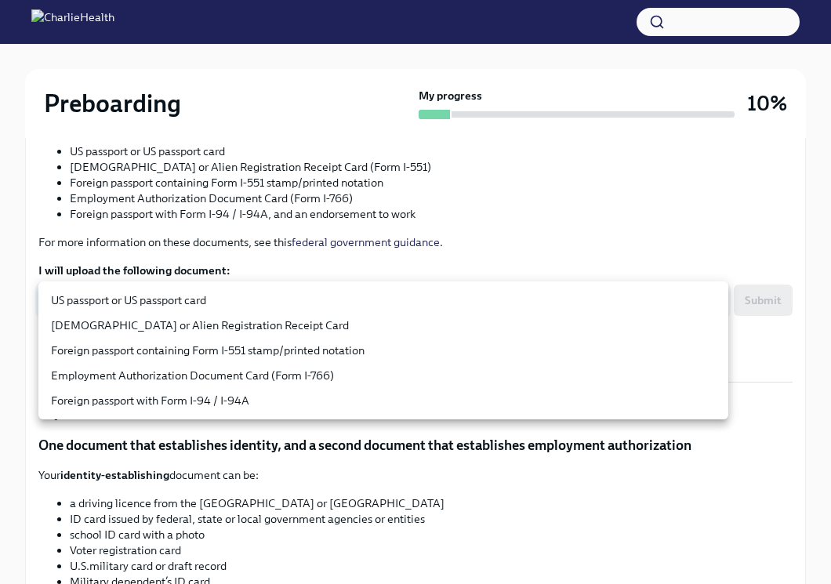
click at [334, 296] on li "US passport or US passport card" at bounding box center [383, 300] width 690 height 25
type input "KnYOjnC8x"
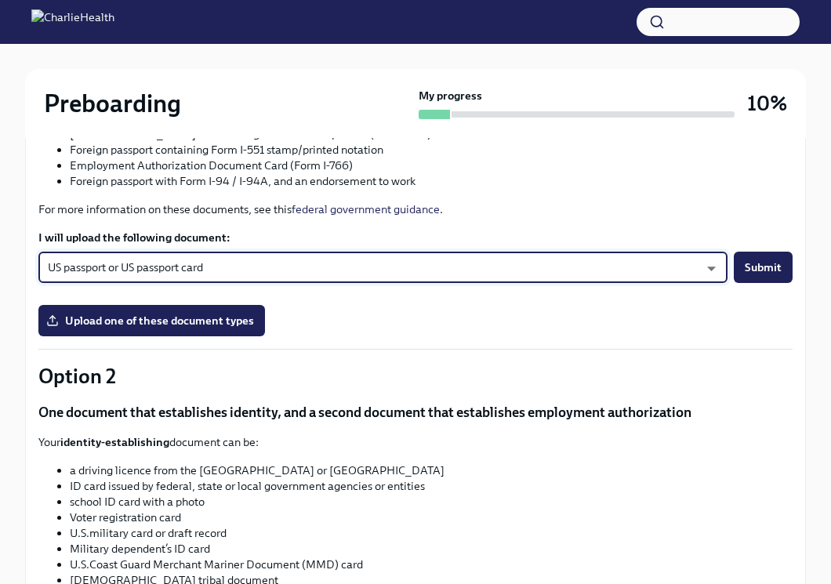
scroll to position [357, 0]
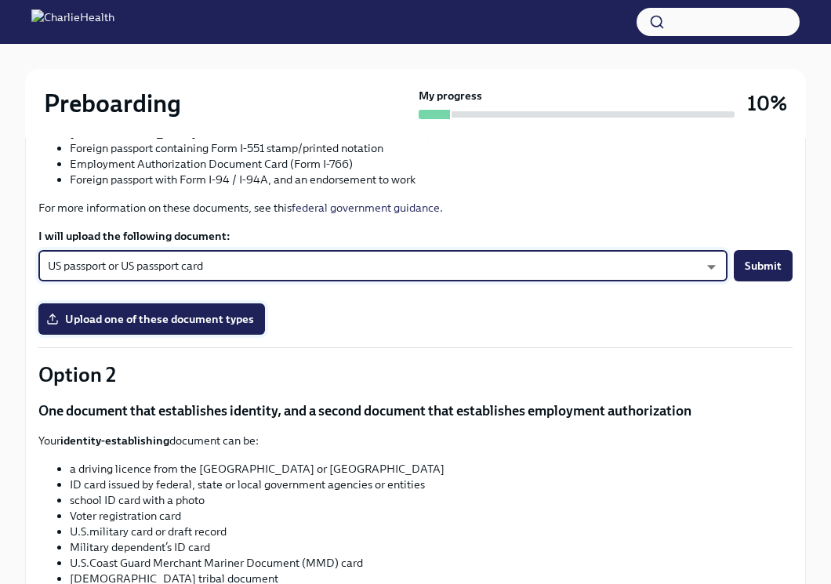
click at [218, 323] on span "Upload one of these document types" at bounding box center [151, 319] width 205 height 16
click at [0, 0] on input "Upload one of these document types" at bounding box center [0, 0] width 0 height 0
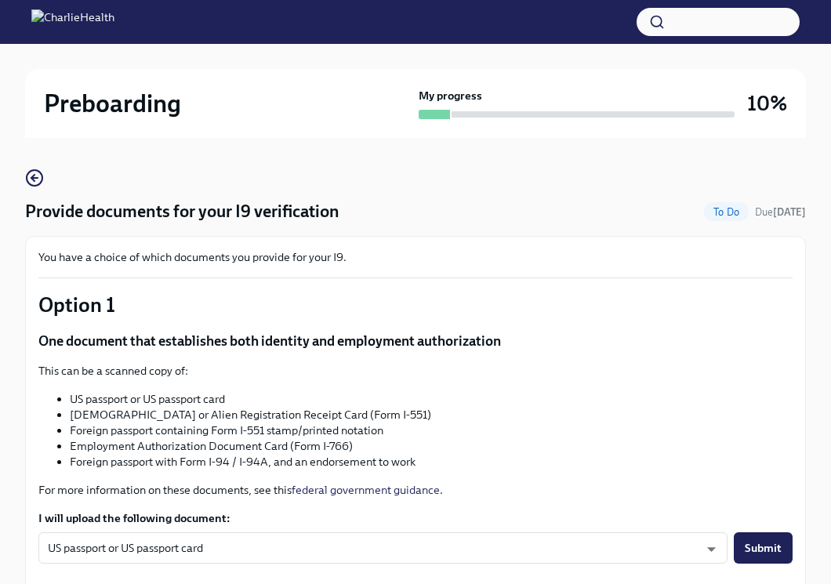
scroll to position [76, 0]
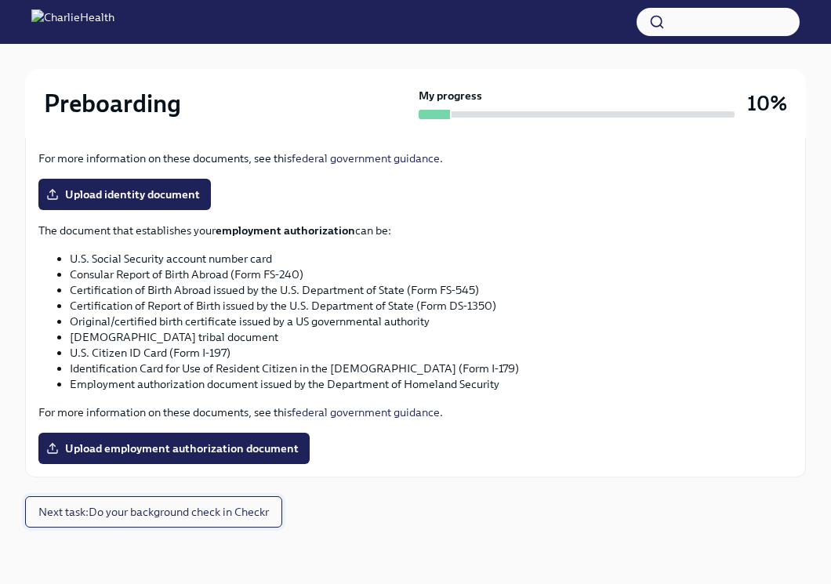
click at [198, 506] on span "Next task : Do your background check in Checkr" at bounding box center [153, 512] width 230 height 16
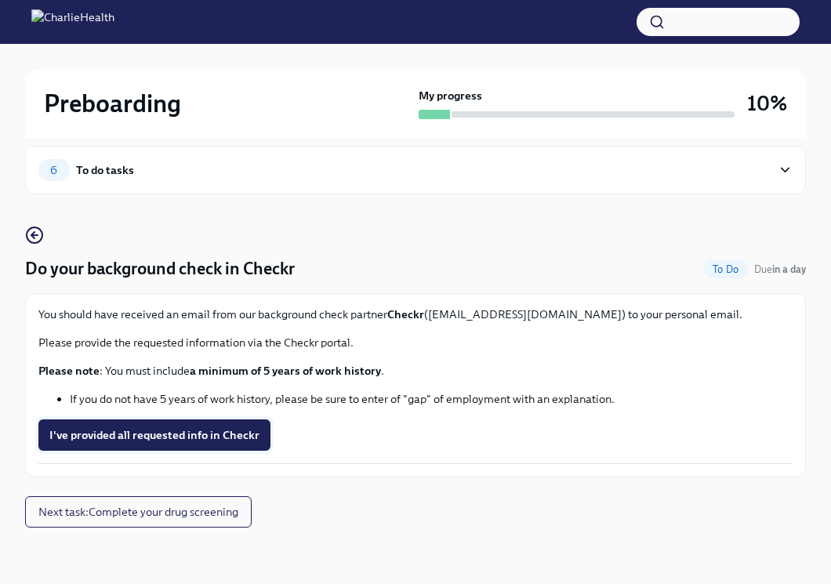
click at [195, 433] on span "I've provided all requested info in Checkr" at bounding box center [154, 435] width 210 height 16
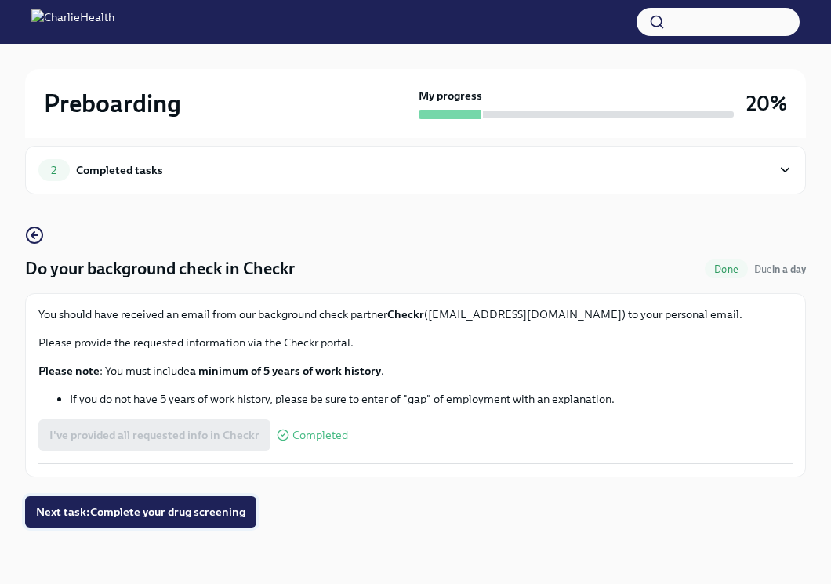
click at [181, 516] on span "Next task : Complete your drug screening" at bounding box center [140, 512] width 209 height 16
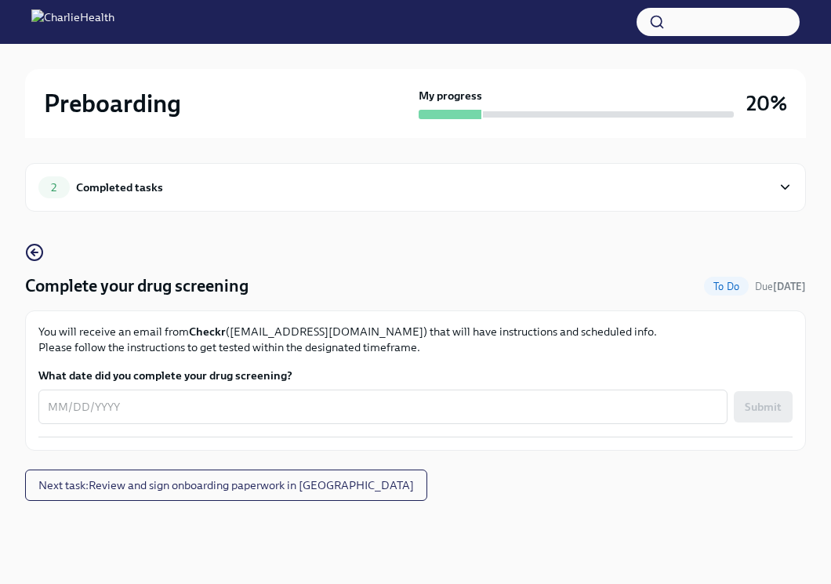
click at [732, 180] on div "2 Completed tasks" at bounding box center [404, 187] width 733 height 22
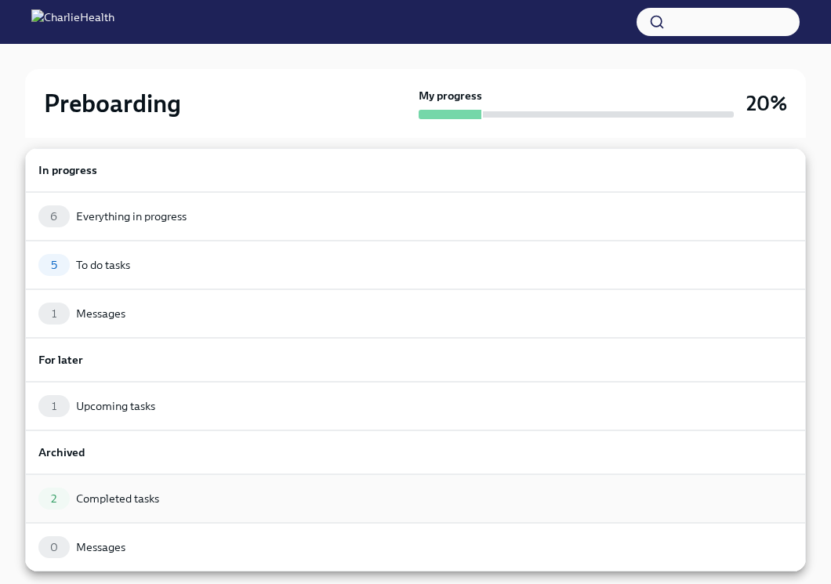
click at [179, 509] on div "2 Completed tasks" at bounding box center [415, 499] width 754 height 22
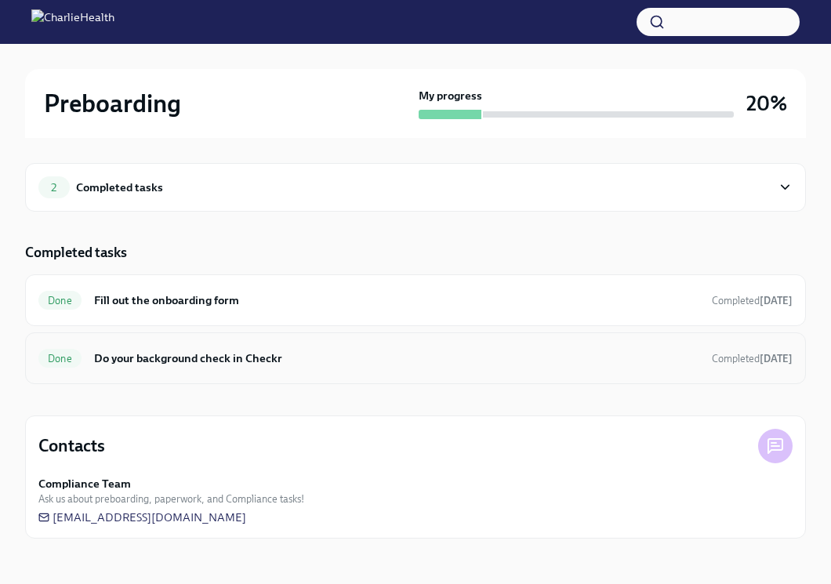
click at [210, 354] on h6 "Do your background check in Checkr" at bounding box center [396, 358] width 605 height 17
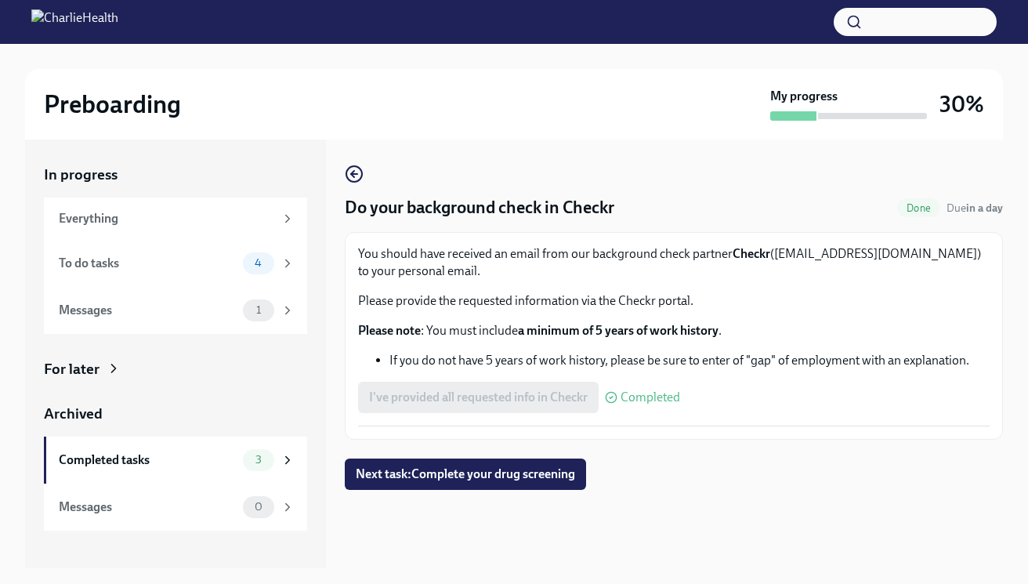
click at [550, 410] on div "I've provided all requested info in Checkr Completed" at bounding box center [519, 397] width 322 height 31
click at [223, 253] on div "To do tasks 4" at bounding box center [177, 263] width 236 height 22
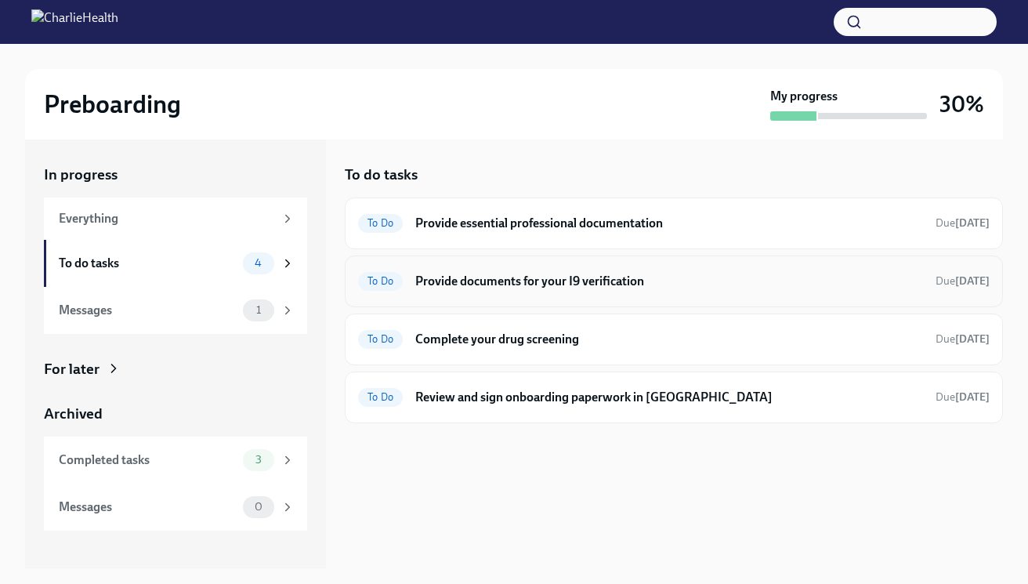
click at [545, 281] on h6 "Provide documents for your I9 verification" at bounding box center [669, 281] width 508 height 17
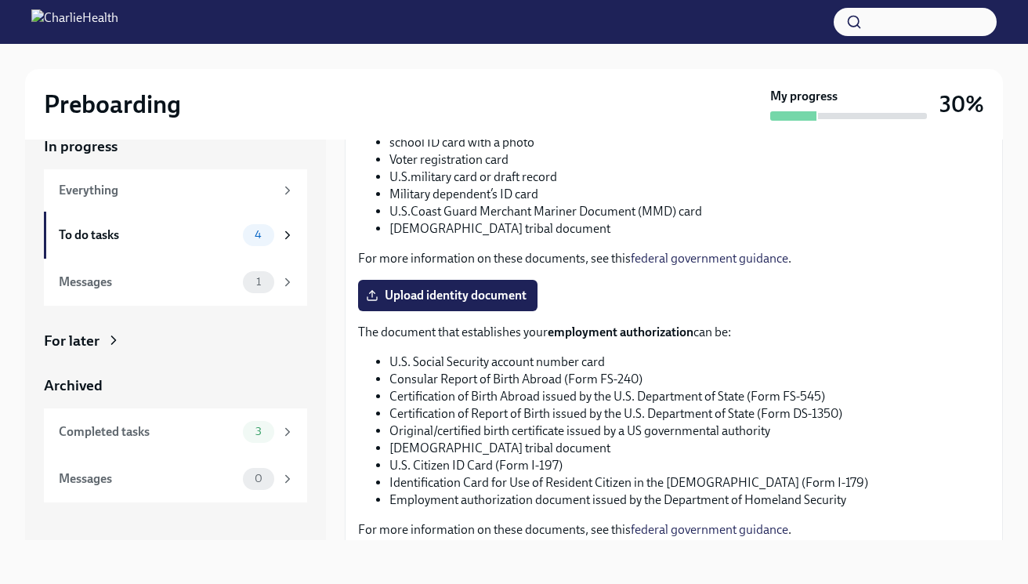
scroll to position [652, 0]
click at [235, 283] on div "Messages" at bounding box center [148, 282] width 178 height 17
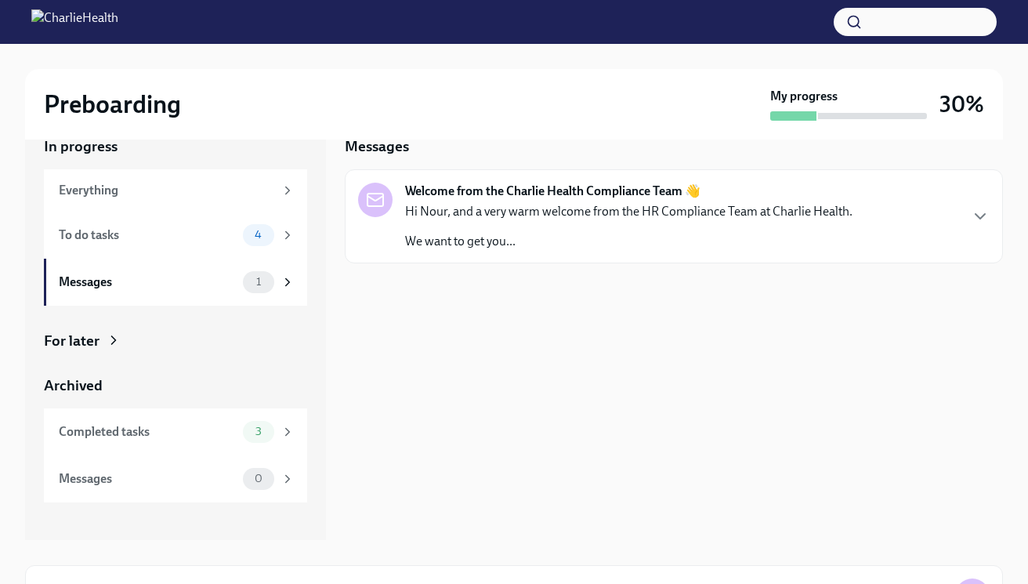
click at [504, 205] on p "Hi Nour, and a very warm welcome from the HR Compliance Team at Charlie Health." at bounding box center [629, 211] width 448 height 17
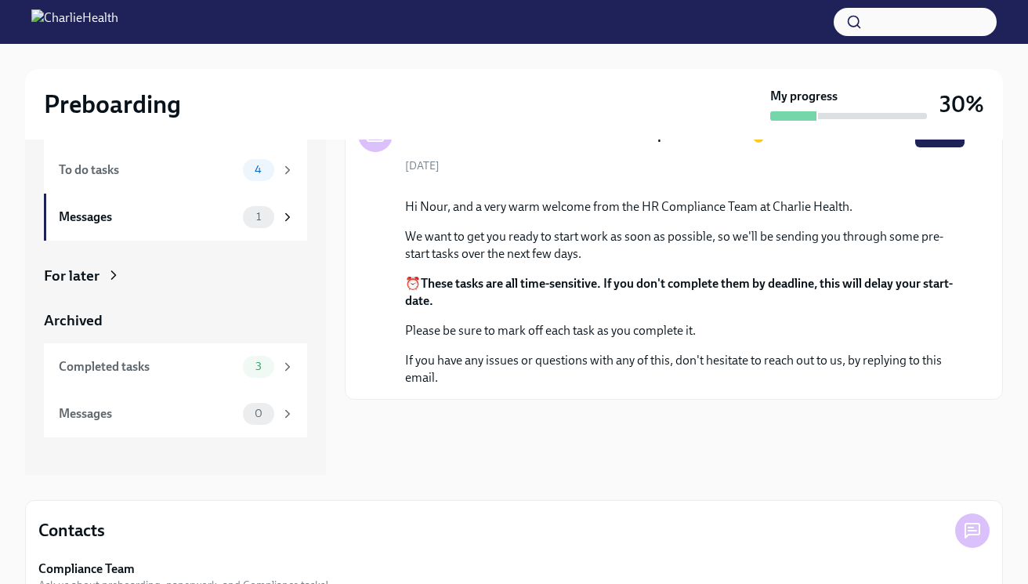
scroll to position [97, 0]
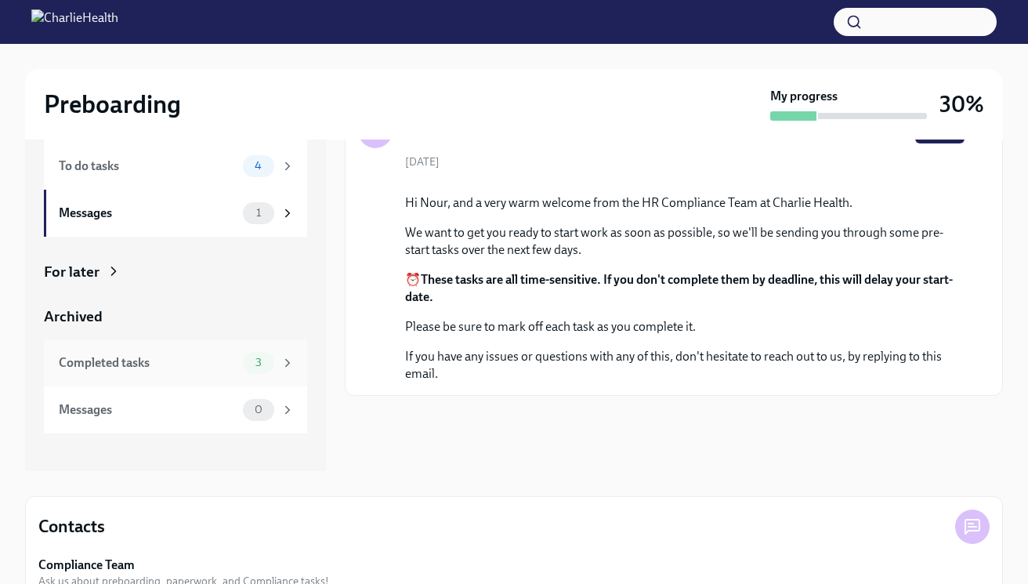
click at [175, 357] on div "Completed tasks" at bounding box center [148, 362] width 178 height 17
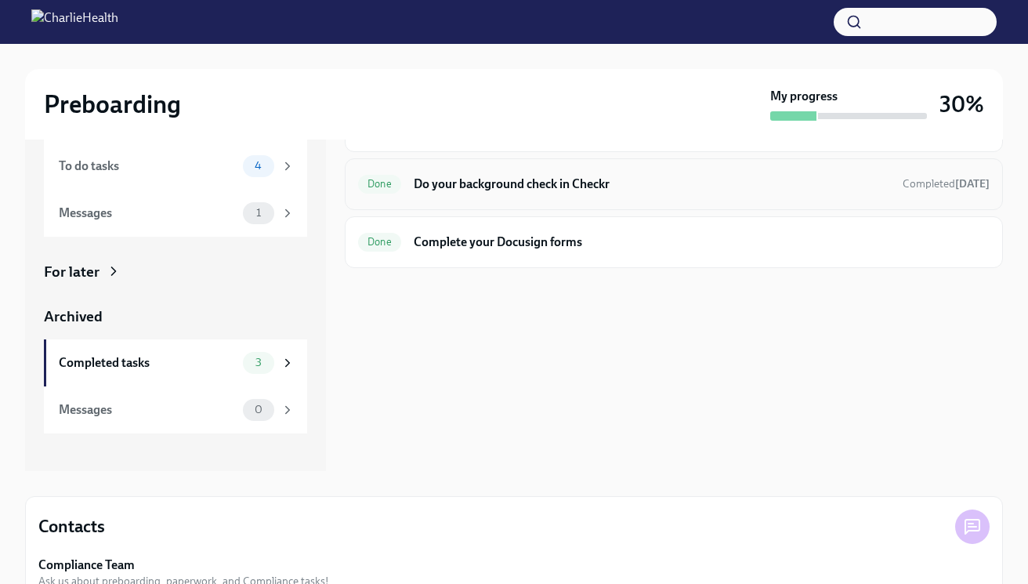
click at [491, 169] on div "Done Do your background check in Checkr Completed [DATE]" at bounding box center [674, 184] width 658 height 52
click at [489, 187] on h6 "Do your background check in Checkr" at bounding box center [652, 184] width 477 height 17
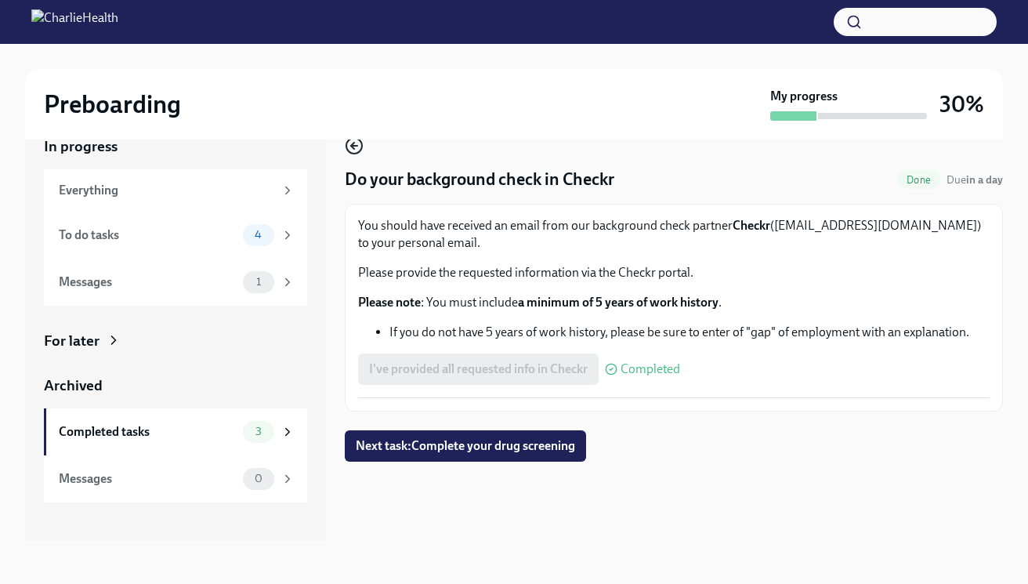
click at [351, 148] on icon "button" at bounding box center [354, 145] width 19 height 19
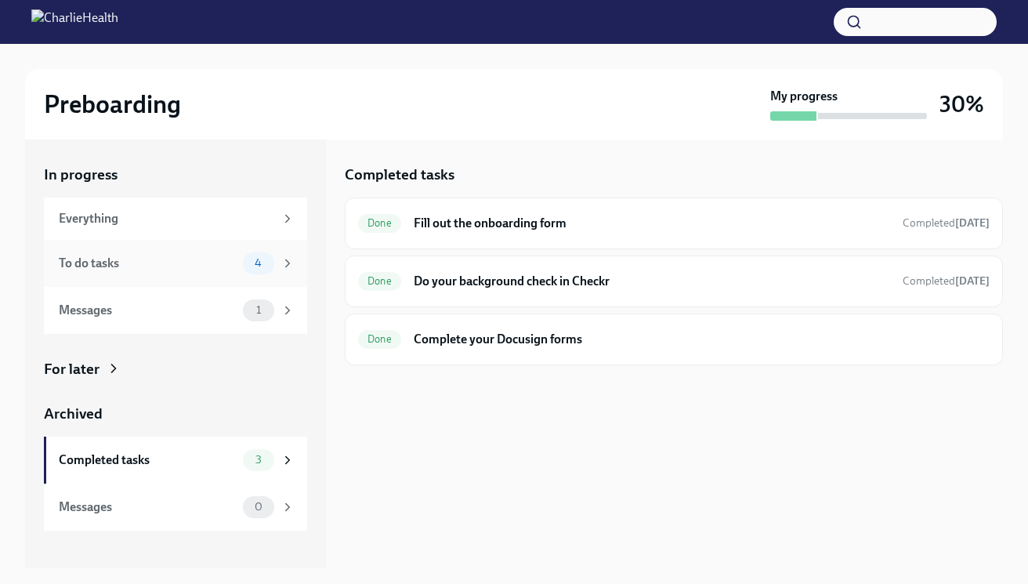
click at [190, 265] on div "To do tasks" at bounding box center [148, 263] width 178 height 17
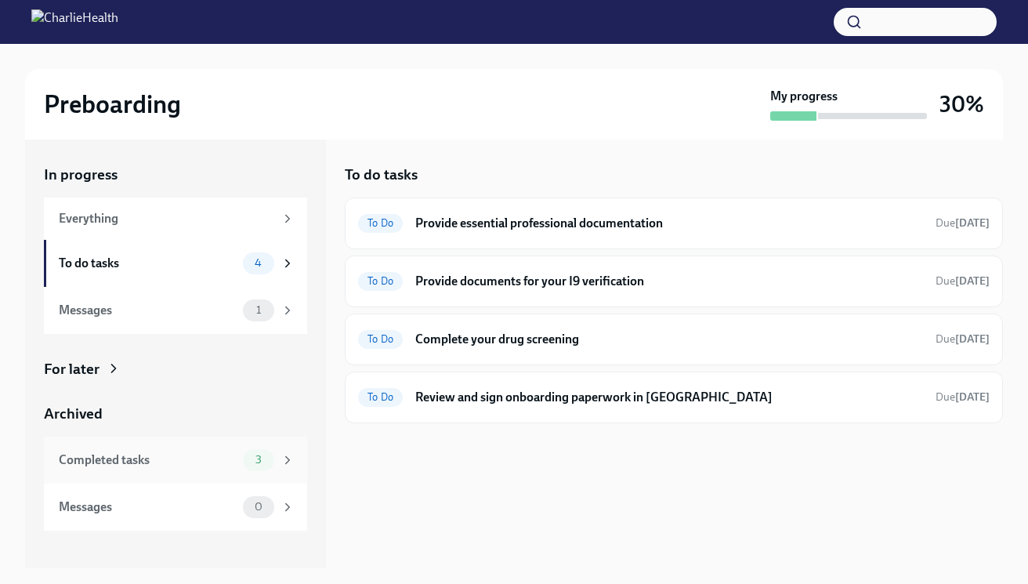
click at [223, 457] on div "Completed tasks" at bounding box center [148, 459] width 178 height 17
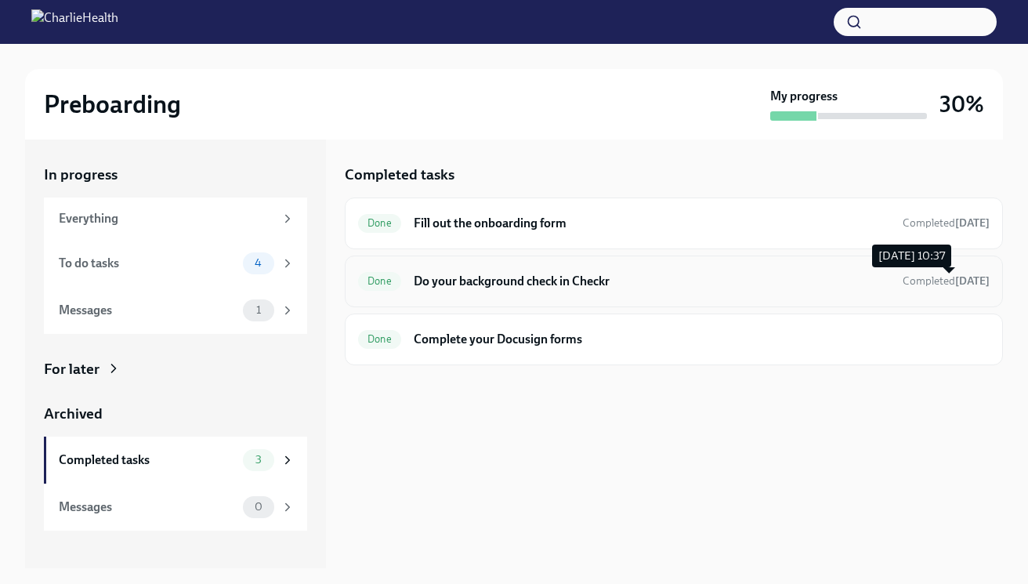
click at [938, 274] on span "Completed [DATE]" at bounding box center [946, 280] width 87 height 13
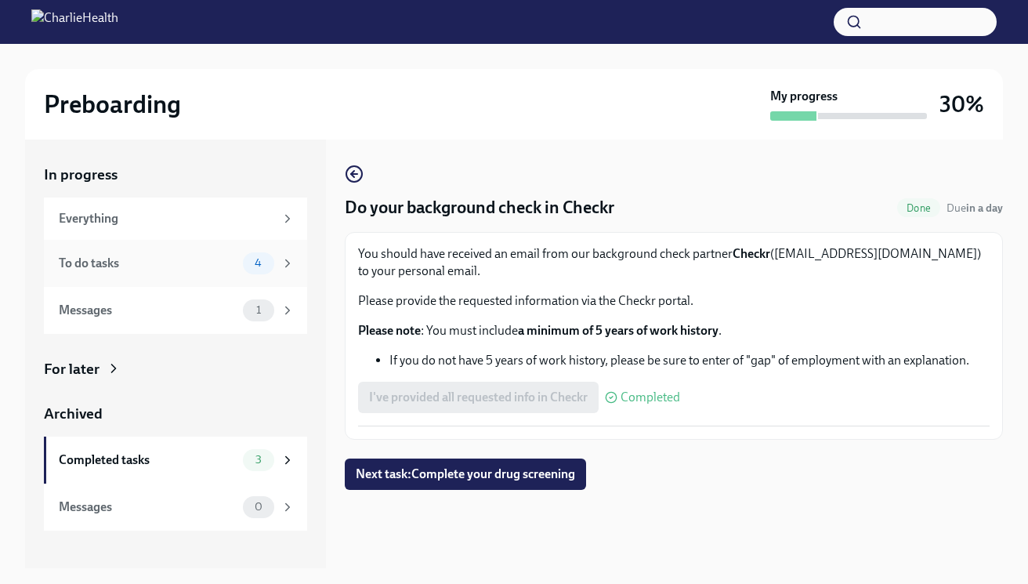
click at [177, 257] on div "To do tasks" at bounding box center [148, 263] width 178 height 17
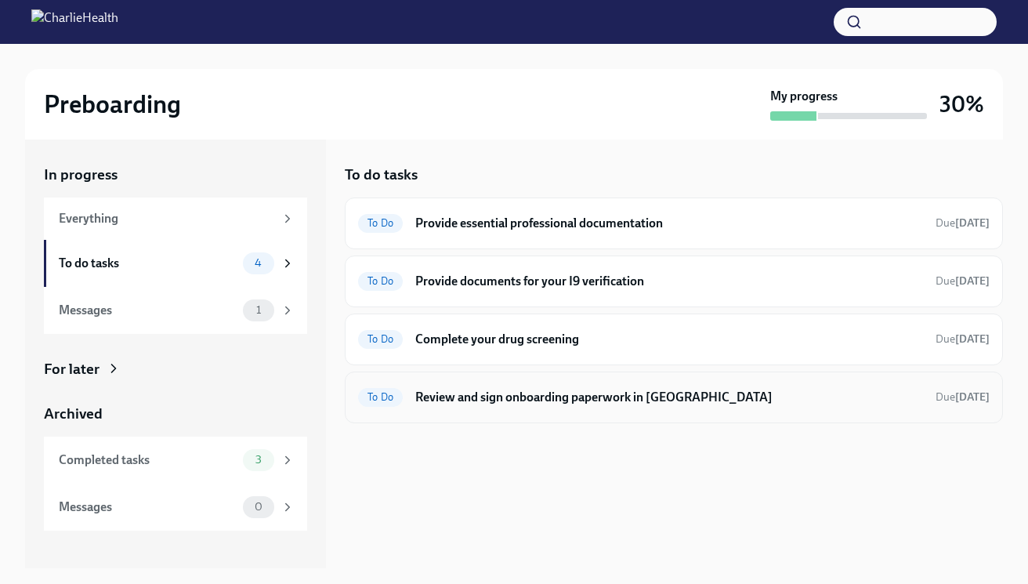
click at [524, 399] on h6 "Review and sign onboarding paperwork in [GEOGRAPHIC_DATA]" at bounding box center [669, 397] width 508 height 17
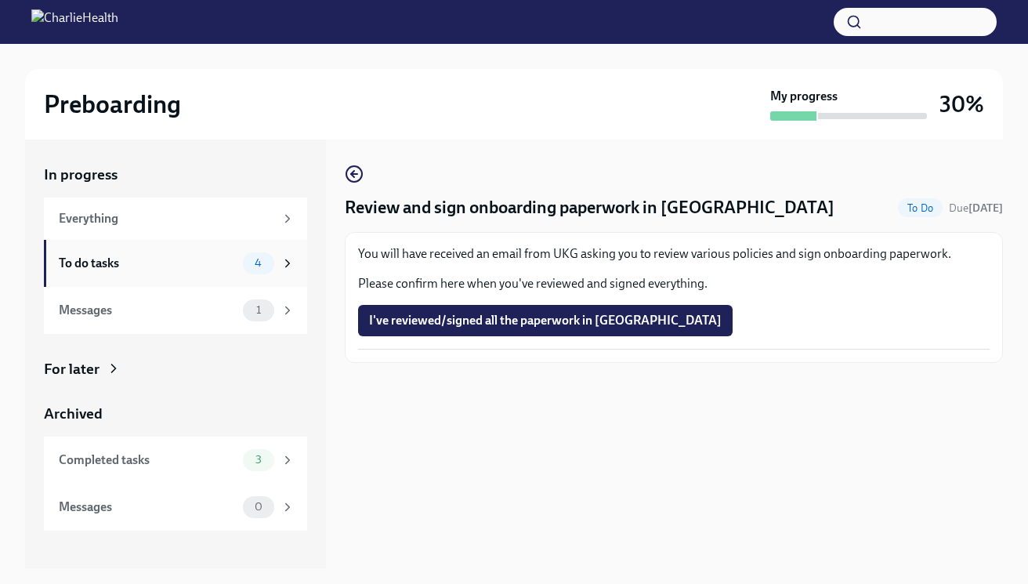
click at [140, 273] on div "To do tasks 4" at bounding box center [177, 263] width 236 height 22
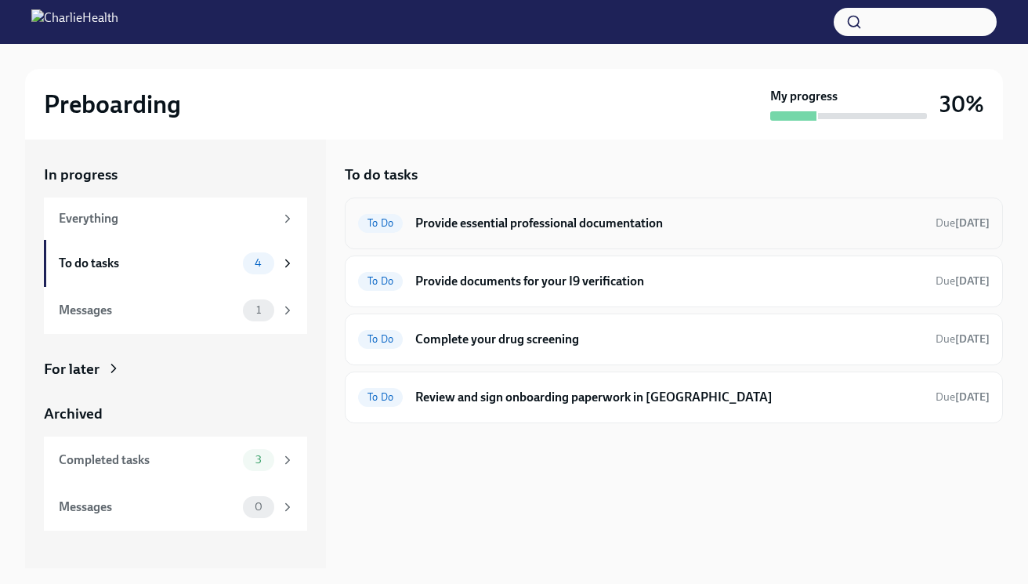
click at [491, 226] on h6 "Provide essential professional documentation" at bounding box center [669, 223] width 508 height 17
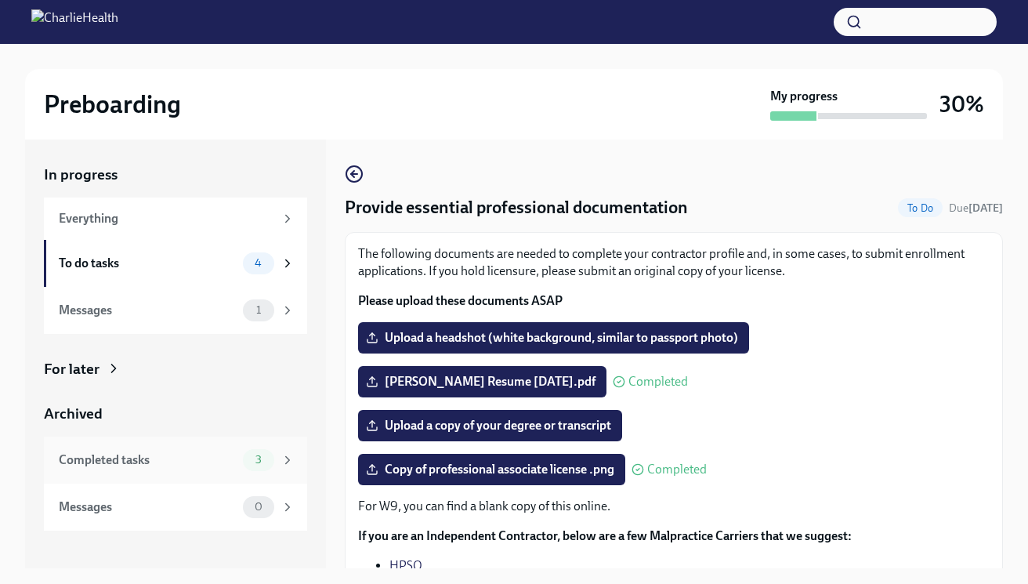
click at [202, 468] on div "Completed tasks 3" at bounding box center [177, 460] width 236 height 22
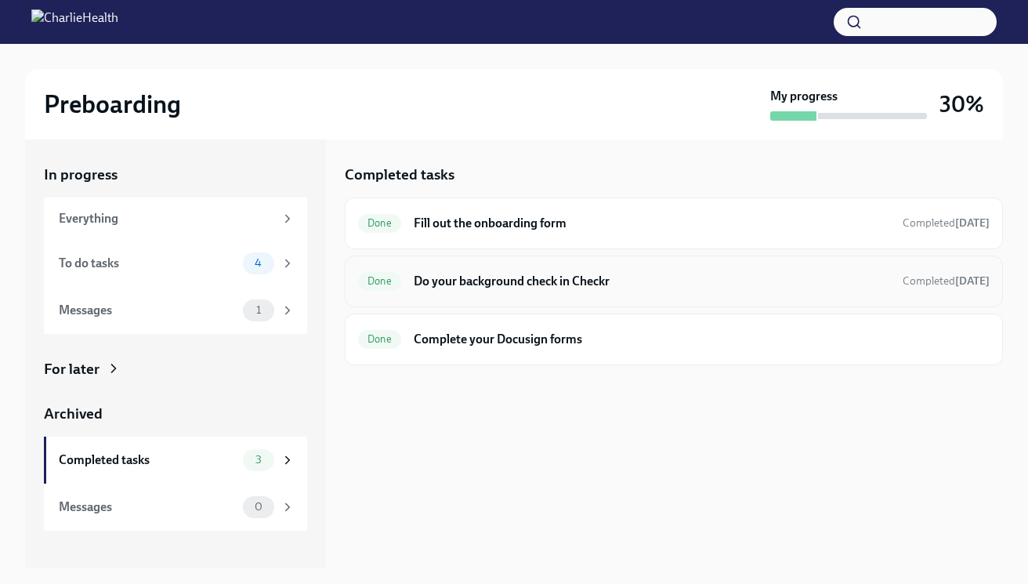
click at [565, 295] on div "Done Do your background check in Checkr Completed [DATE]" at bounding box center [674, 282] width 658 height 52
click at [564, 282] on h6 "Do your background check in Checkr" at bounding box center [652, 281] width 477 height 17
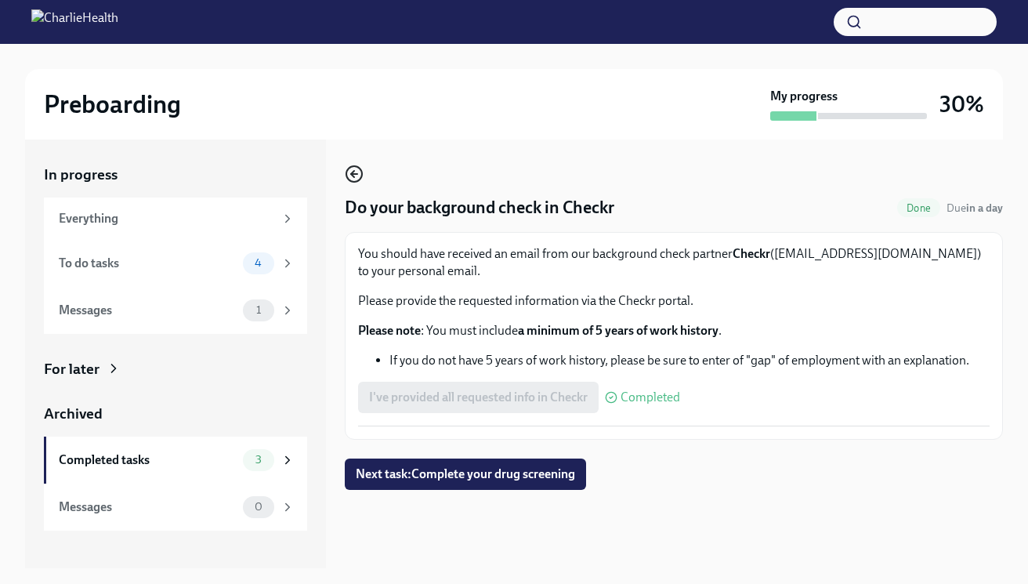
click at [349, 175] on icon "button" at bounding box center [354, 174] width 19 height 19
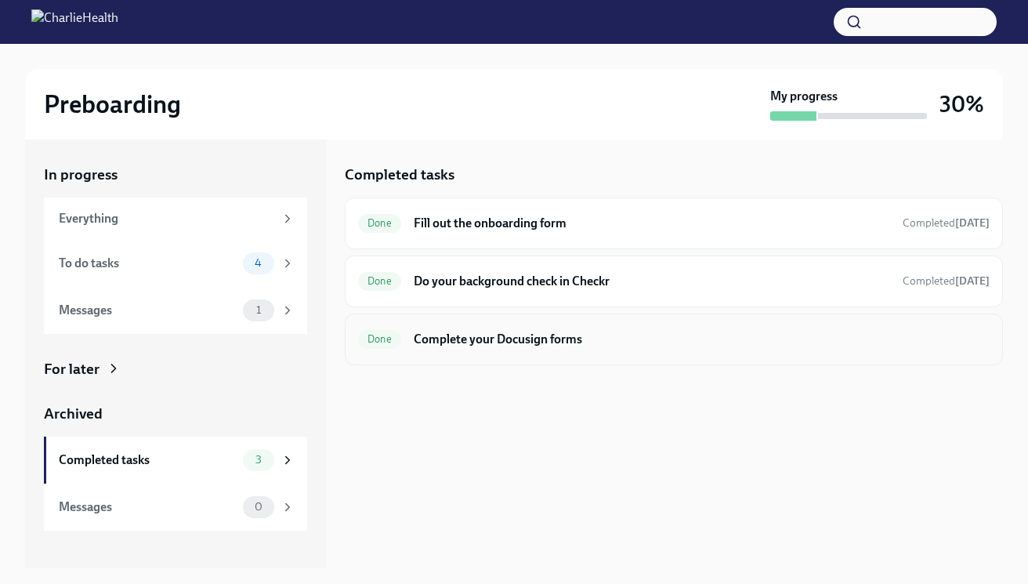
click at [518, 343] on h6 "Complete your Docusign forms" at bounding box center [702, 339] width 576 height 17
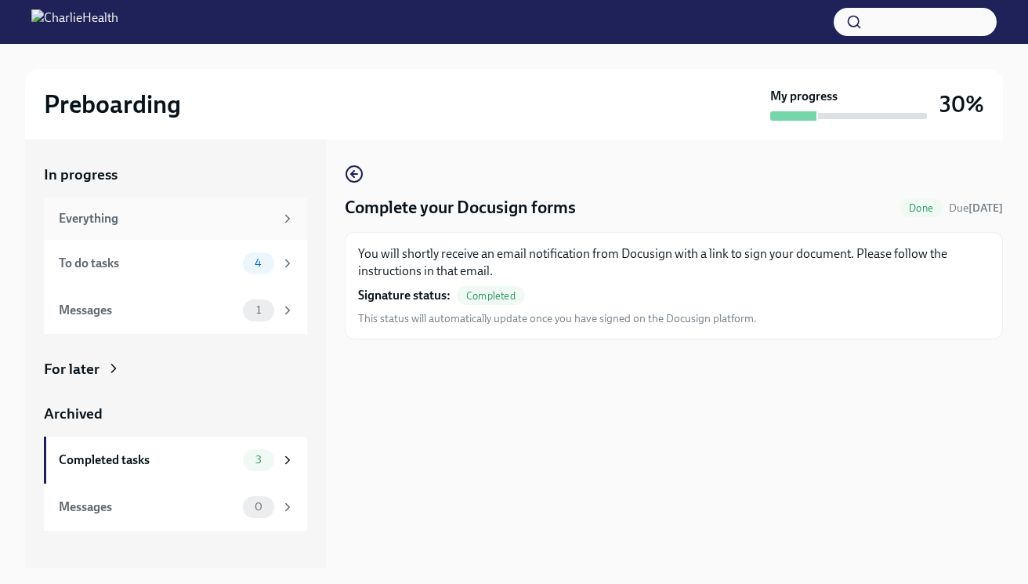
click at [137, 216] on div "Everything" at bounding box center [167, 218] width 216 height 17
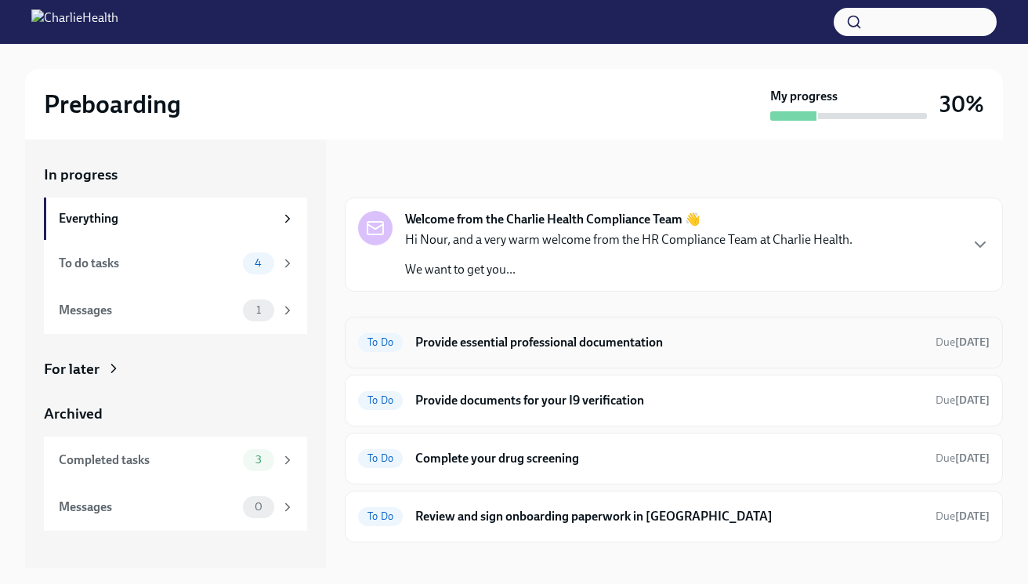
click at [481, 337] on h6 "Provide essential professional documentation" at bounding box center [669, 342] width 508 height 17
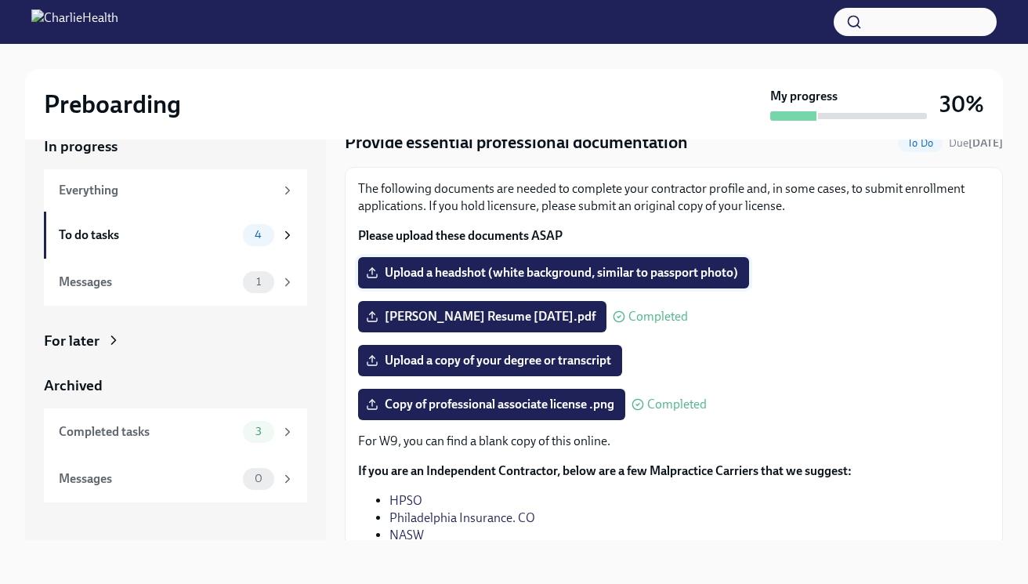
scroll to position [35, 0]
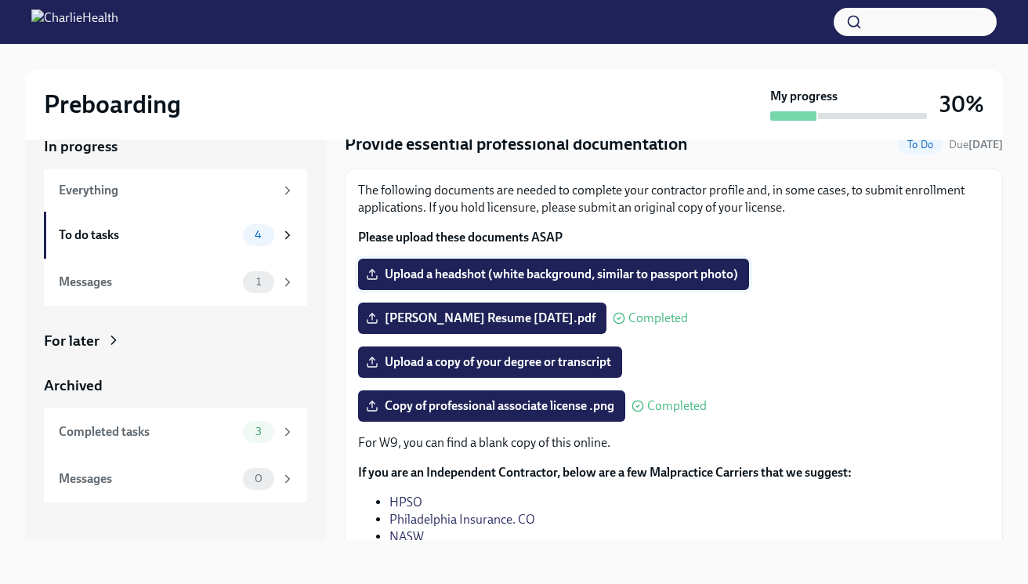
click at [694, 270] on span "Upload a headshot (white background, similar to passport photo)" at bounding box center [553, 275] width 369 height 16
click at [0, 0] on input "Upload a headshot (white background, similar to passport photo)" at bounding box center [0, 0] width 0 height 0
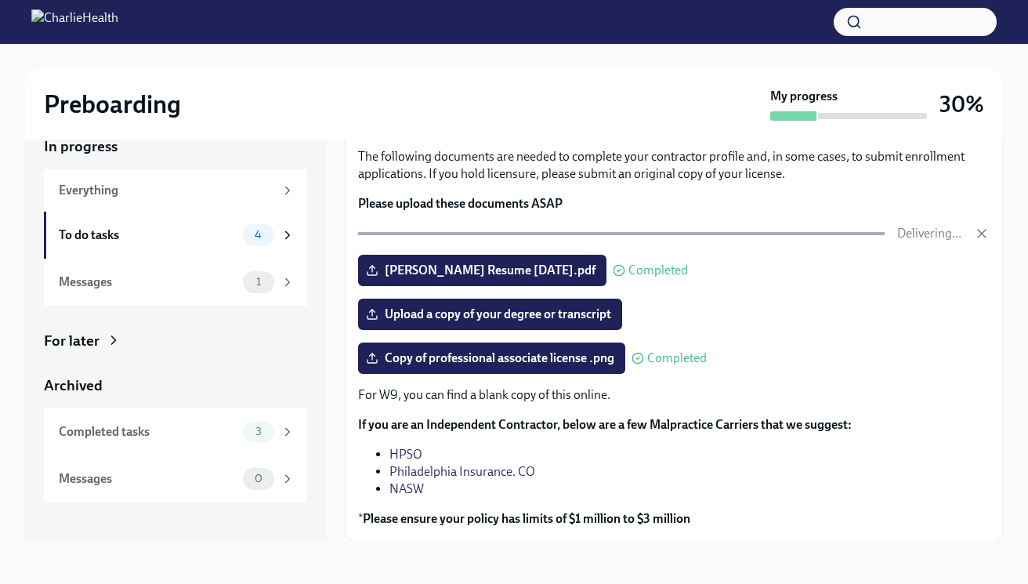
scroll to position [59, 0]
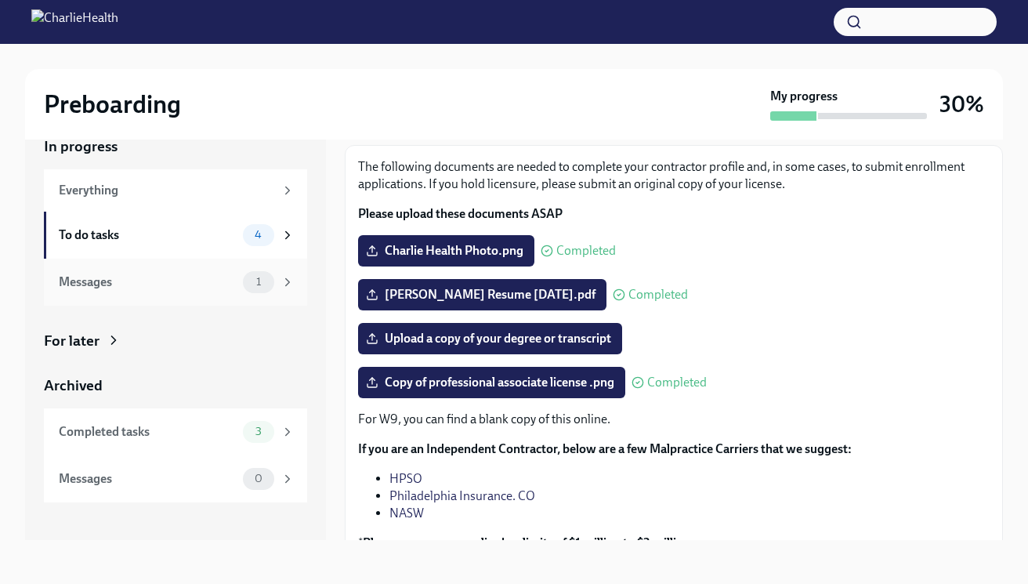
click at [161, 281] on div "Messages" at bounding box center [148, 282] width 178 height 17
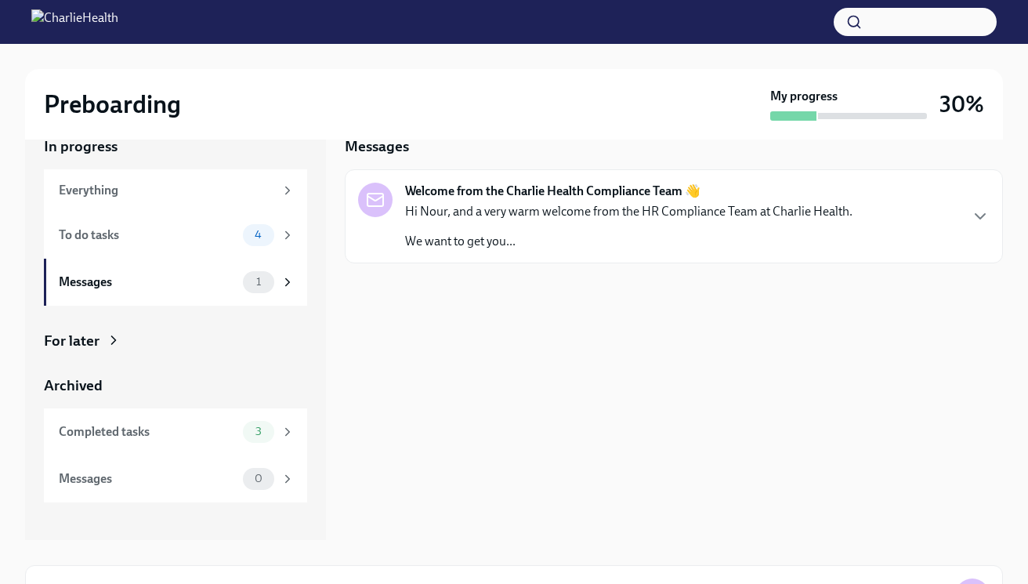
click at [593, 171] on div "Welcome from the Charlie Health Compliance Team 👋 Hi Nour, and a very warm welc…" at bounding box center [674, 216] width 658 height 94
